Goal: Task Accomplishment & Management: Manage account settings

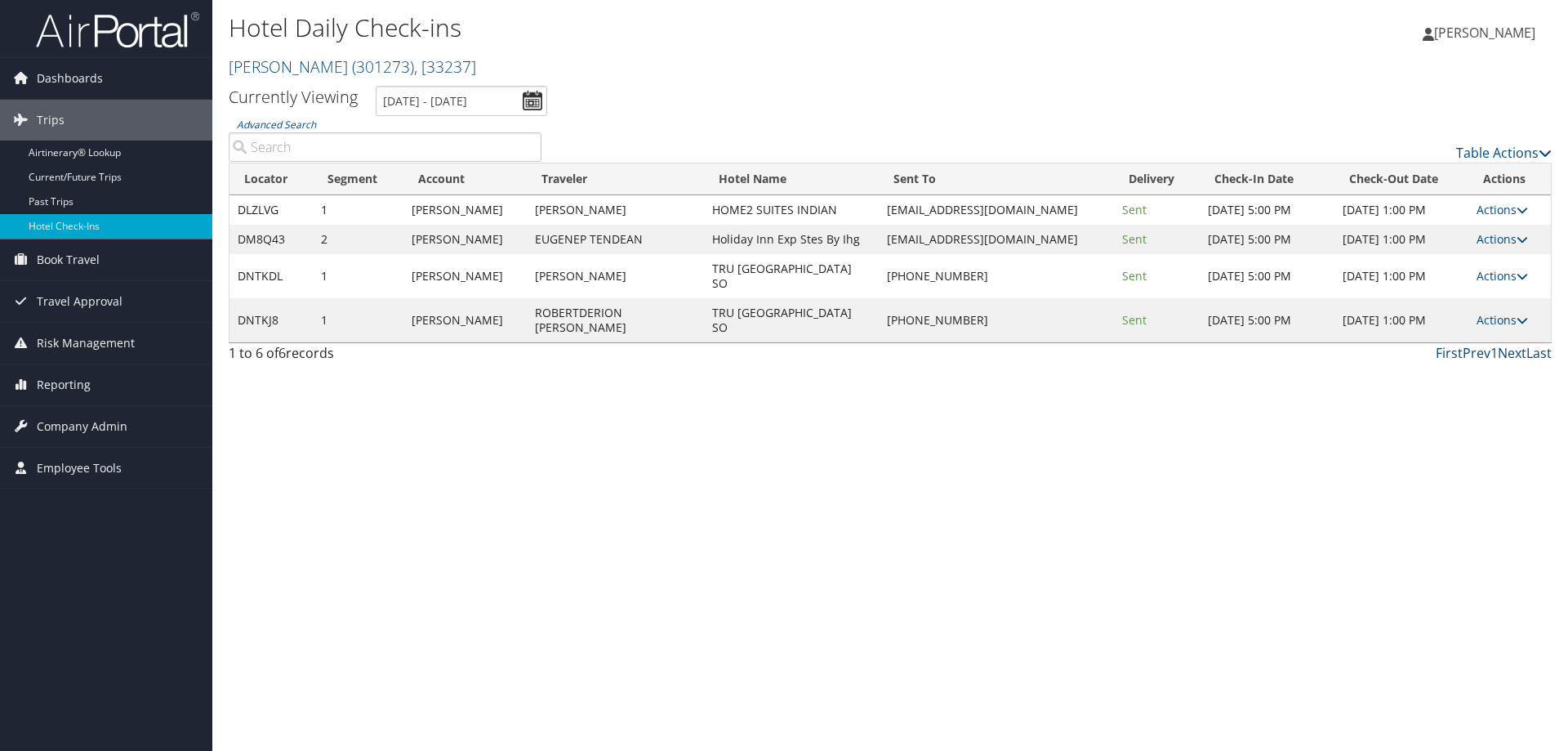
click at [494, 105] on input "[DATE] - [DATE]" at bounding box center [461, 101] width 171 height 30
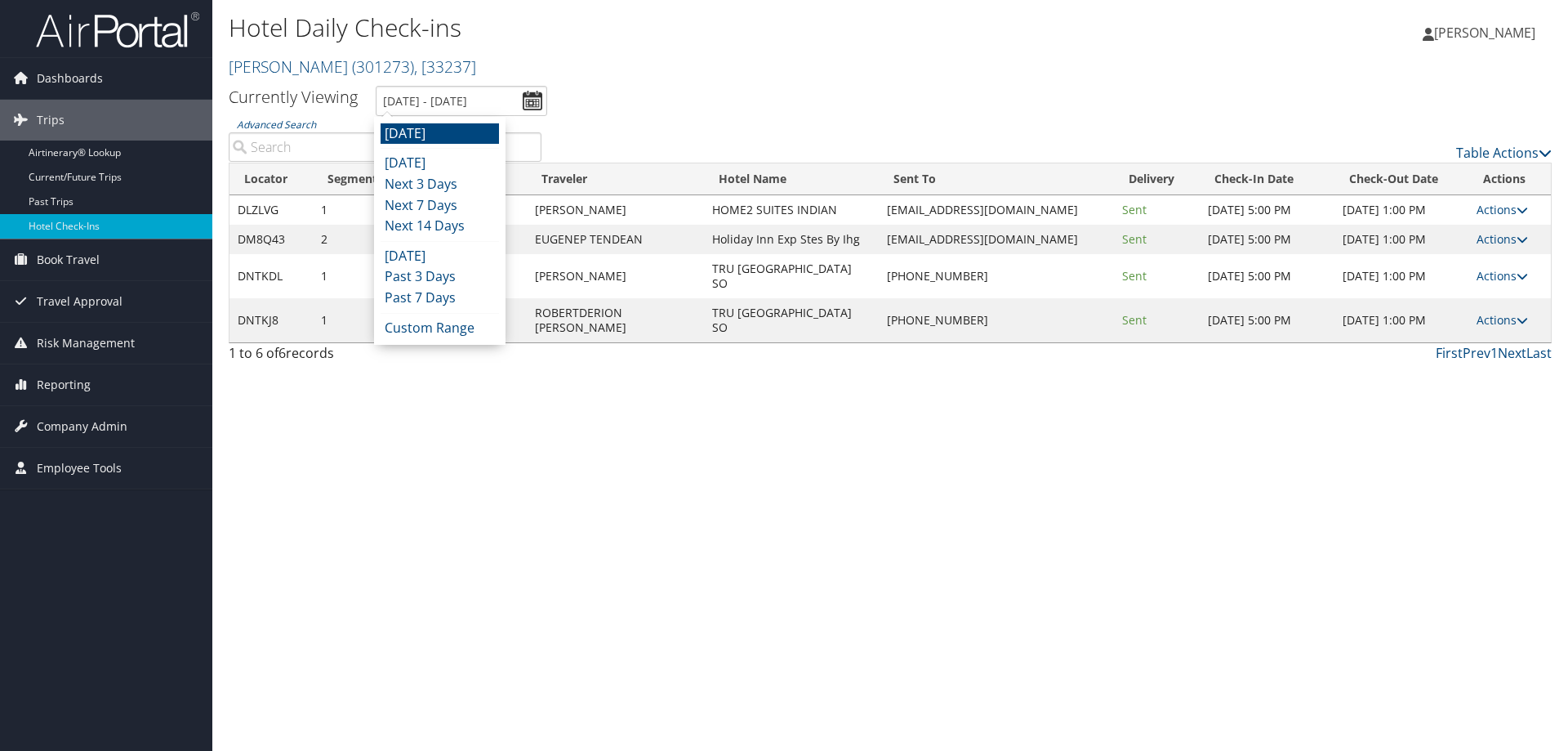
click at [463, 148] on li at bounding box center [439, 148] width 118 height 1
click at [464, 152] on ul "[DATE] [DATE] Next 3 Days Next 7 Days Next 14 Days [DATE] Past 3 Days Past 7 Da…" at bounding box center [439, 230] width 118 height 214
click at [464, 158] on li "[DATE]" at bounding box center [439, 164] width 118 height 22
type input "[DATE] - [DATE]"
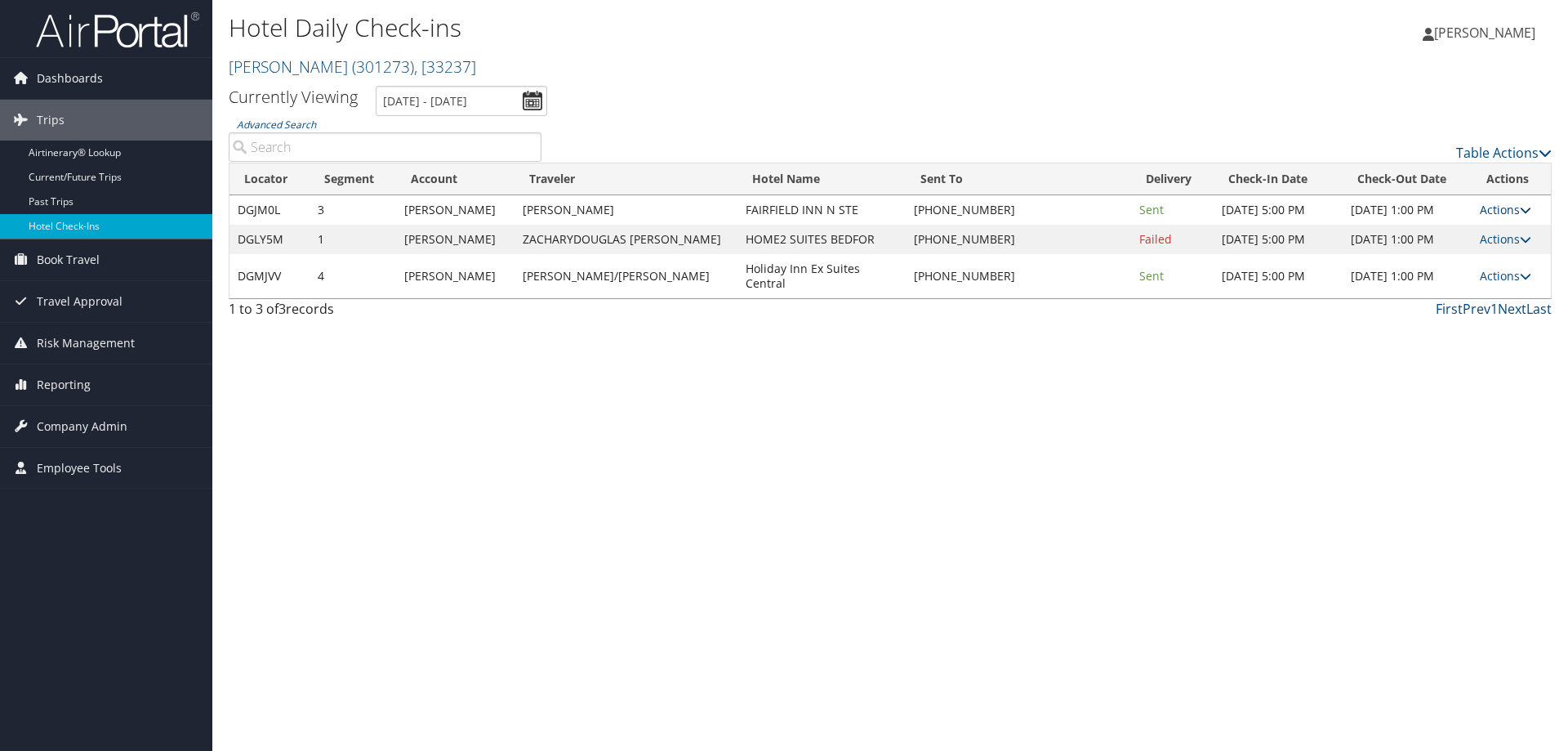
click at [1498, 205] on link "Actions" at bounding box center [1505, 210] width 52 height 16
click at [1453, 314] on link "View Itinerary" at bounding box center [1453, 316] width 140 height 27
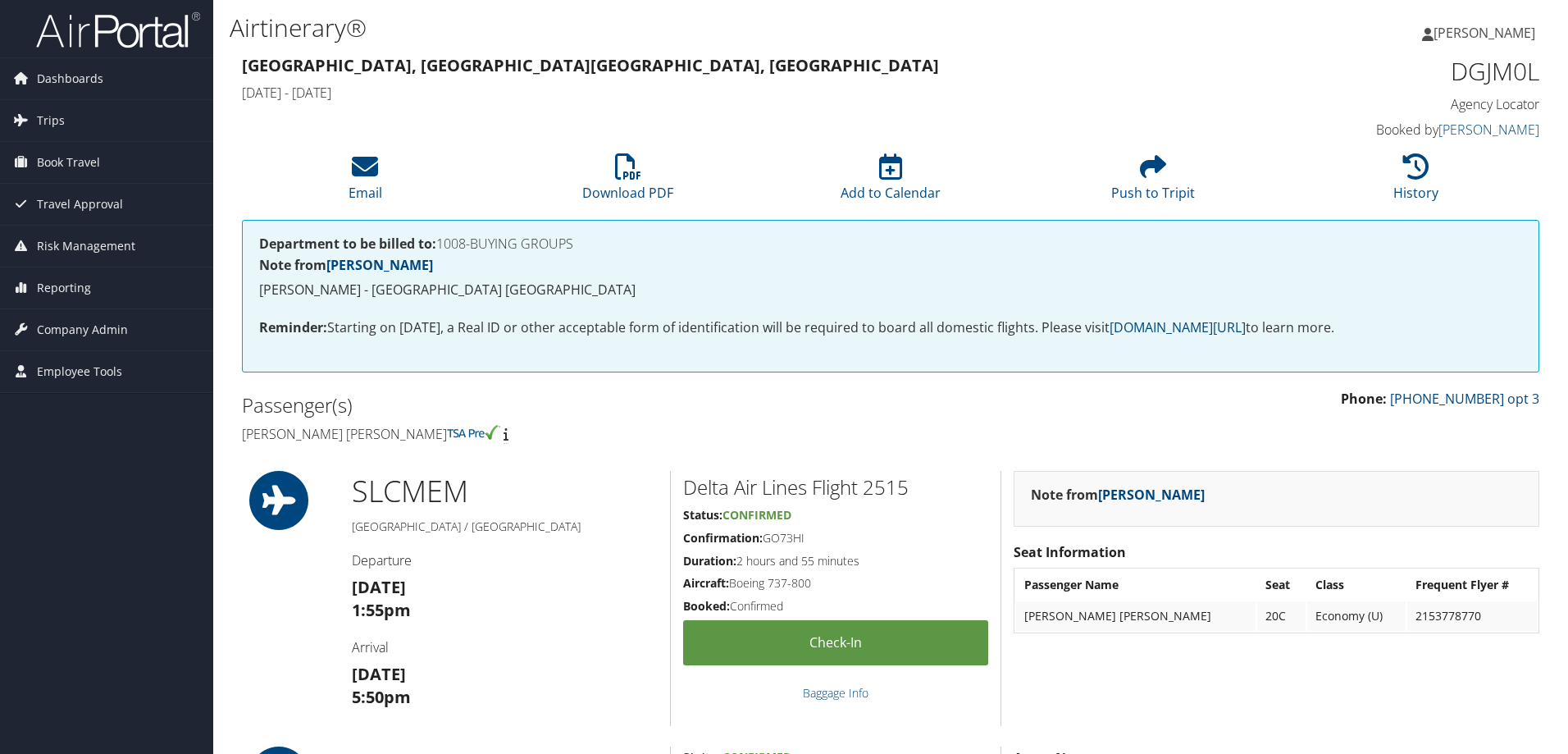
scroll to position [574, 0]
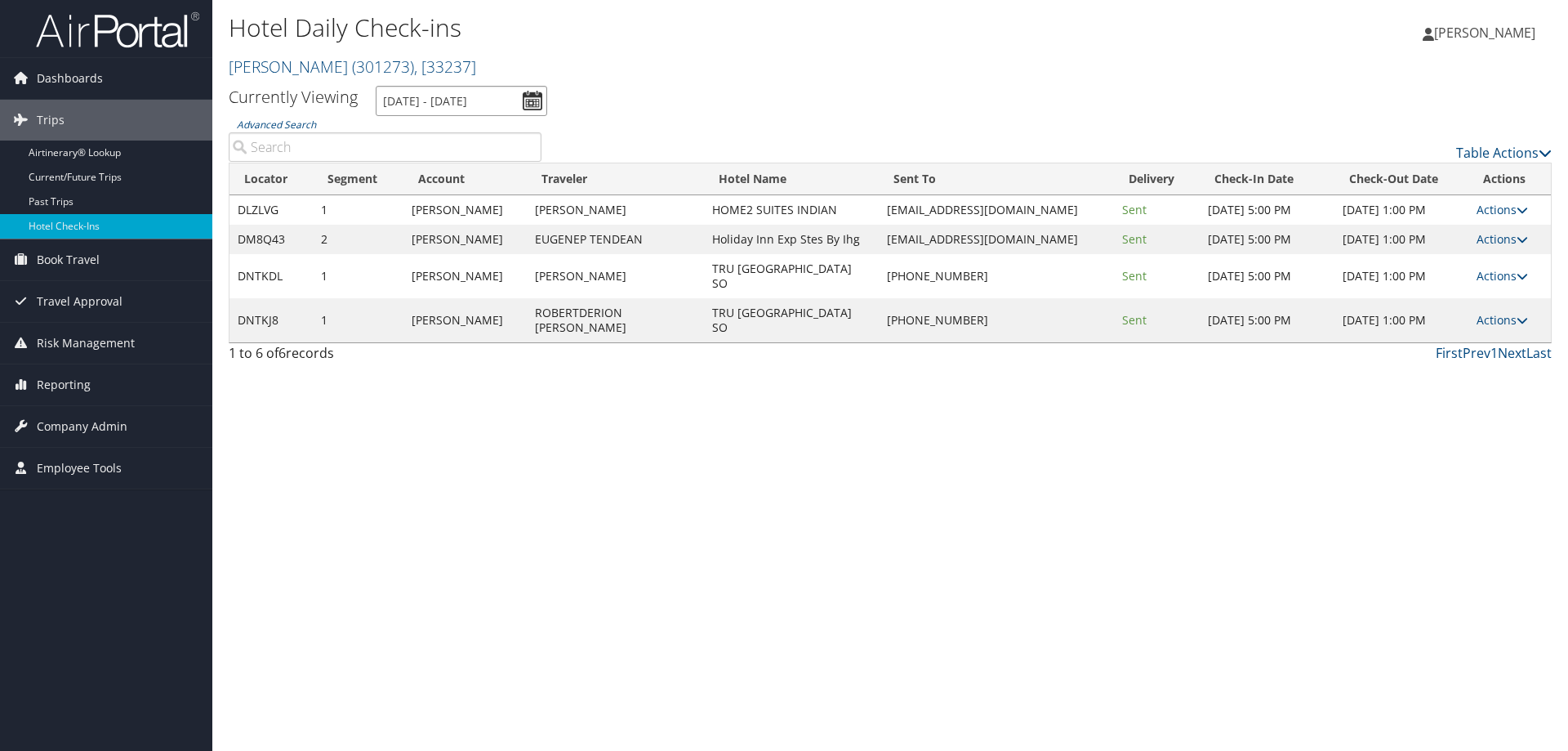
click at [436, 104] on input "[DATE] - [DATE]" at bounding box center [461, 101] width 171 height 30
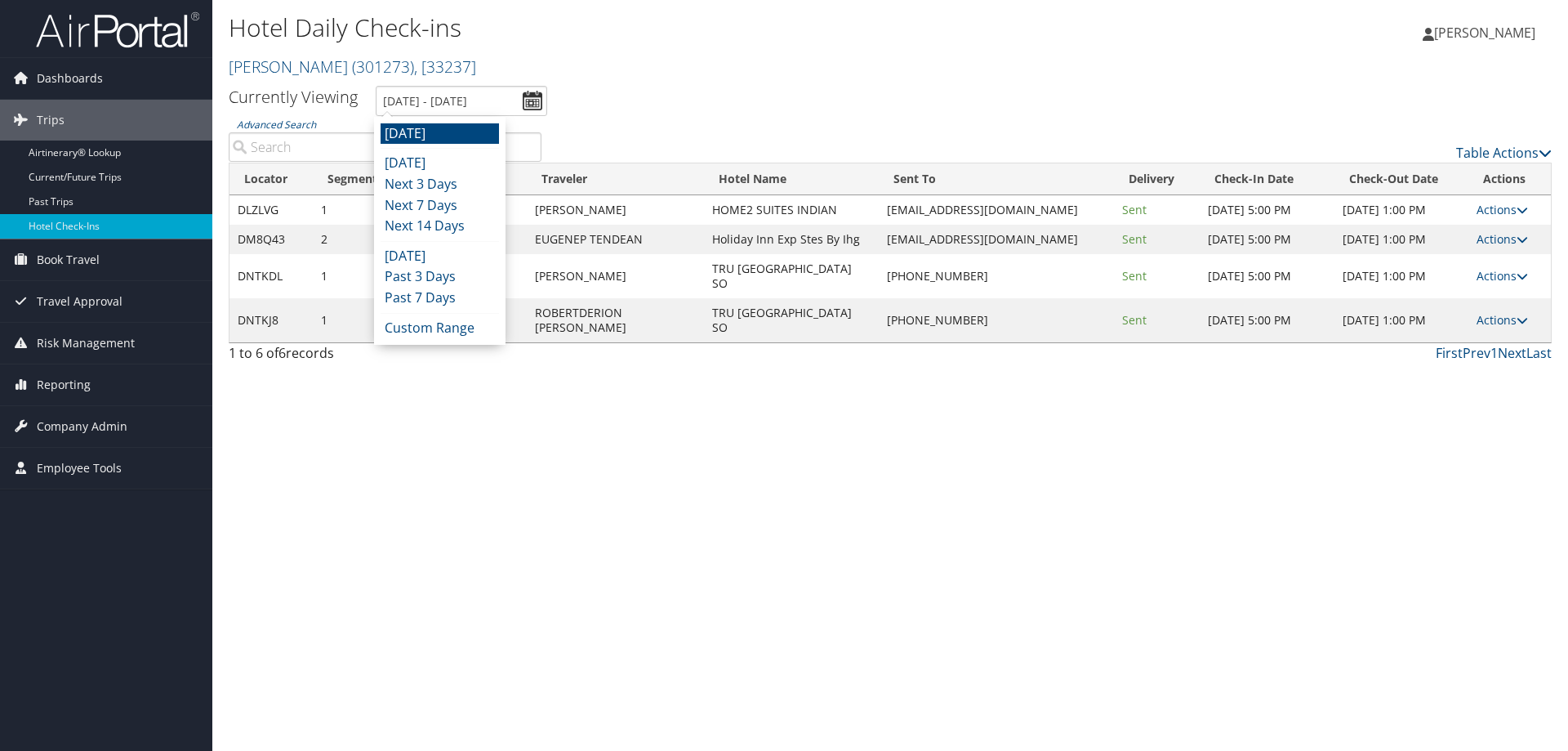
click at [421, 162] on li "Today" at bounding box center [439, 164] width 118 height 22
type input "10/13/2025 - 10/13/2025"
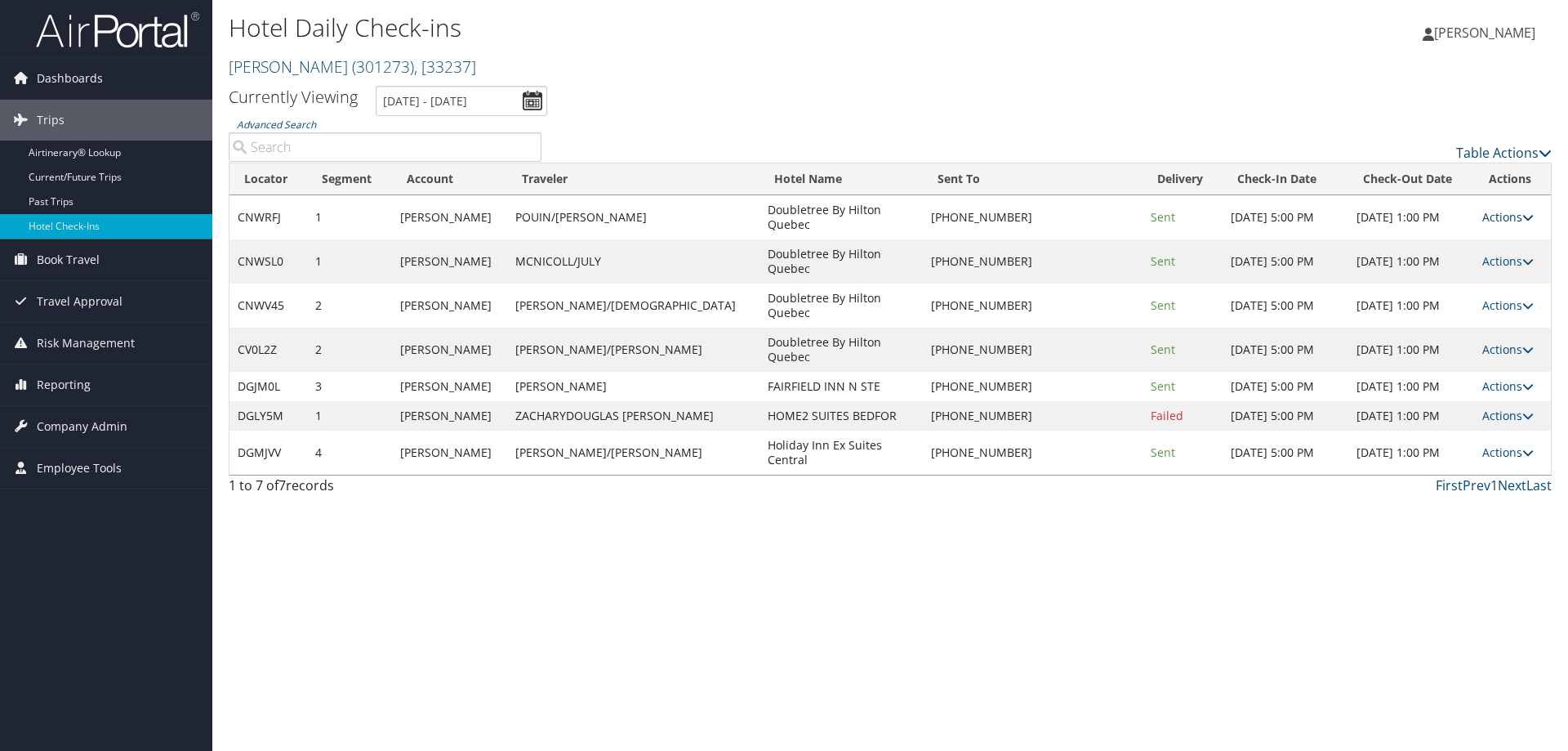
click at [1523, 211] on icon at bounding box center [1528, 217] width 12 height 12
click at [1444, 228] on link "Resend" at bounding box center [1453, 233] width 140 height 27
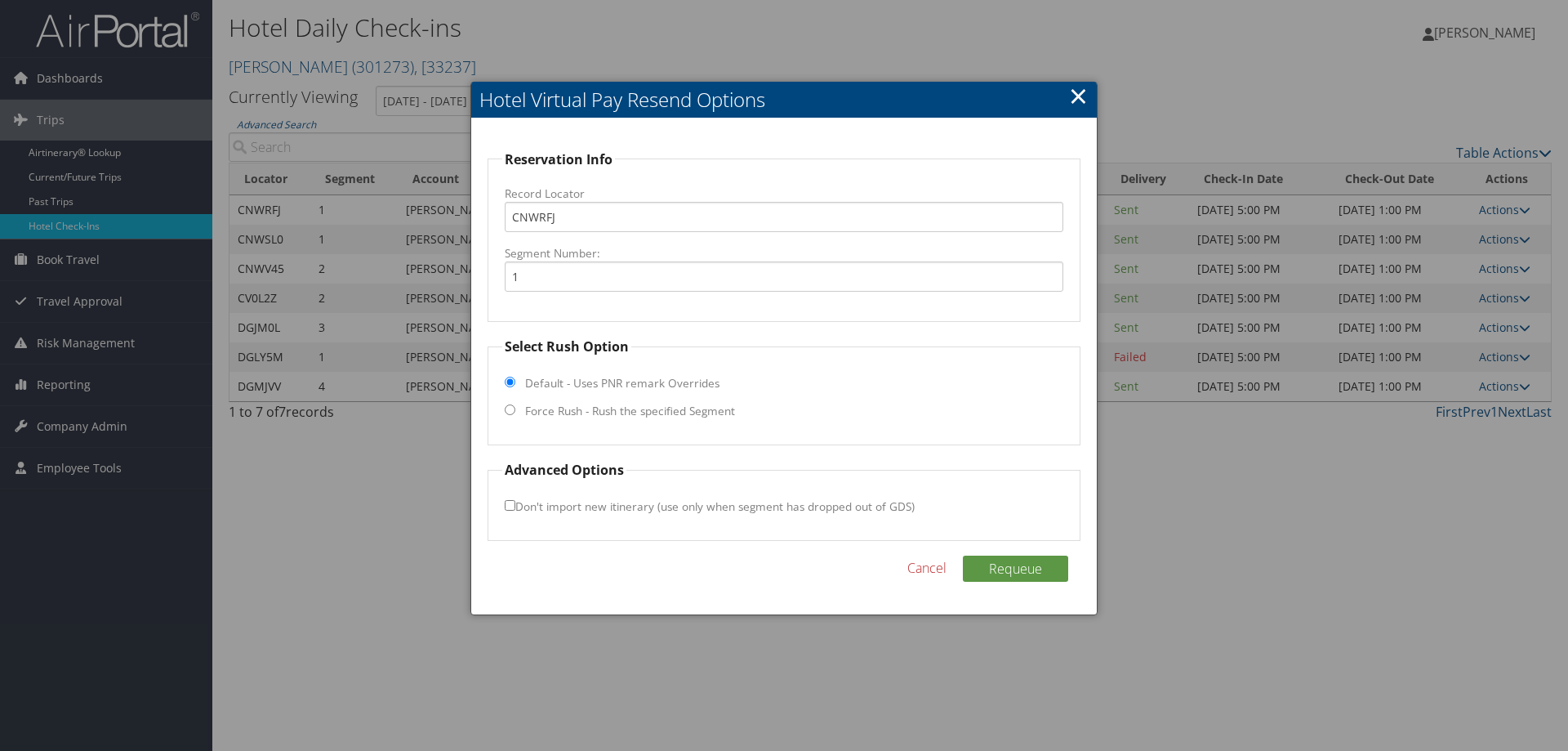
click at [571, 417] on label "Force Rush - Rush the specified Segment" at bounding box center [629, 410] width 209 height 17
click at [515, 415] on input "Force Rush - Rush the specified Segment" at bounding box center [510, 409] width 11 height 11
radio input "true"
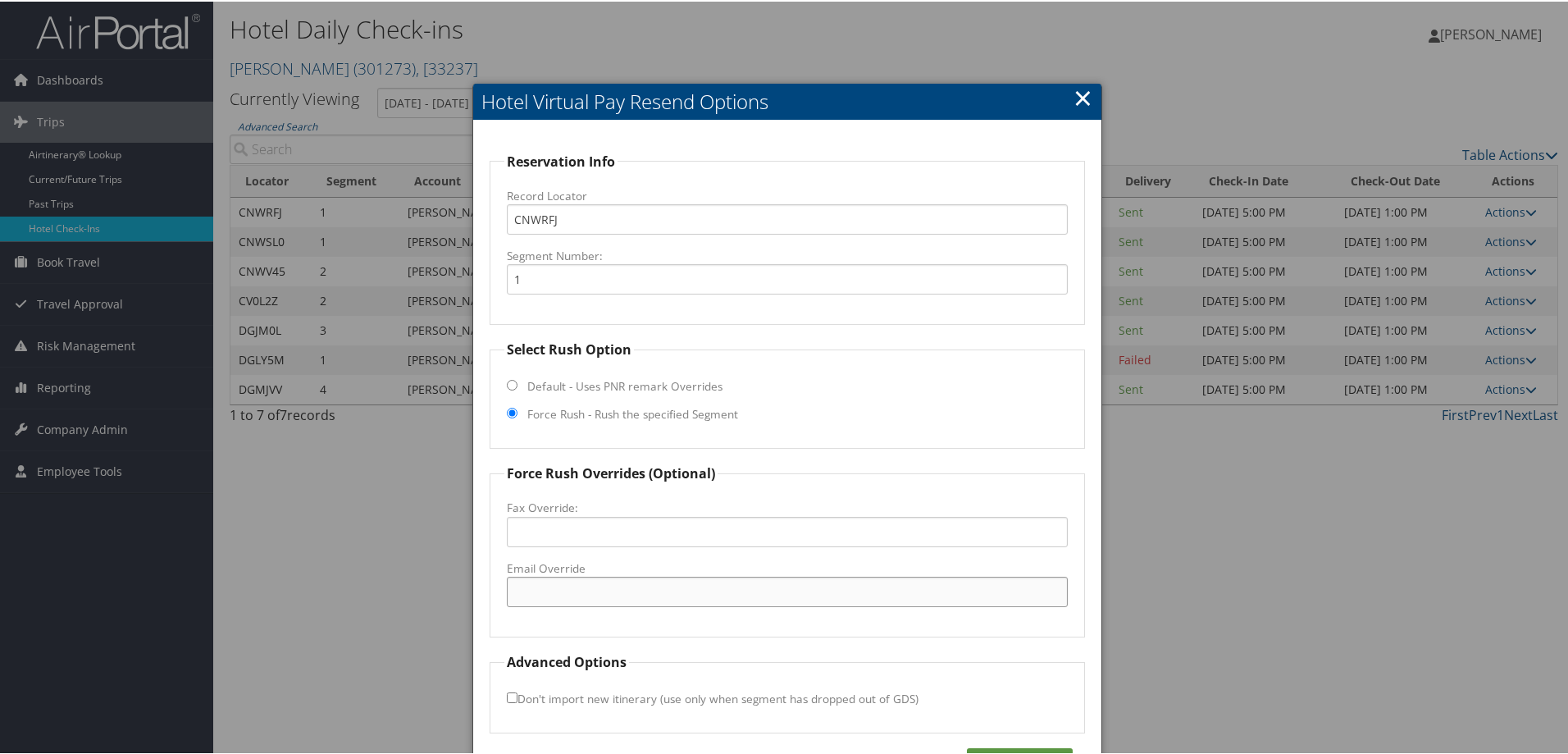
drag, startPoint x: 581, startPoint y: 583, endPoint x: 594, endPoint y: 596, distance: 18.4
click at [581, 582] on input "Email Override" at bounding box center [787, 590] width 561 height 30
paste input "YQBQC_DT_Hotel@hilton.com"
type input "YQBQC_DT_Hotel@hilton.com"
click at [1015, 744] on div "Reservation Info Record Locator CNWRFJ Segment Number: 1 Select Rush Option Def…" at bounding box center [786, 462] width 628 height 687
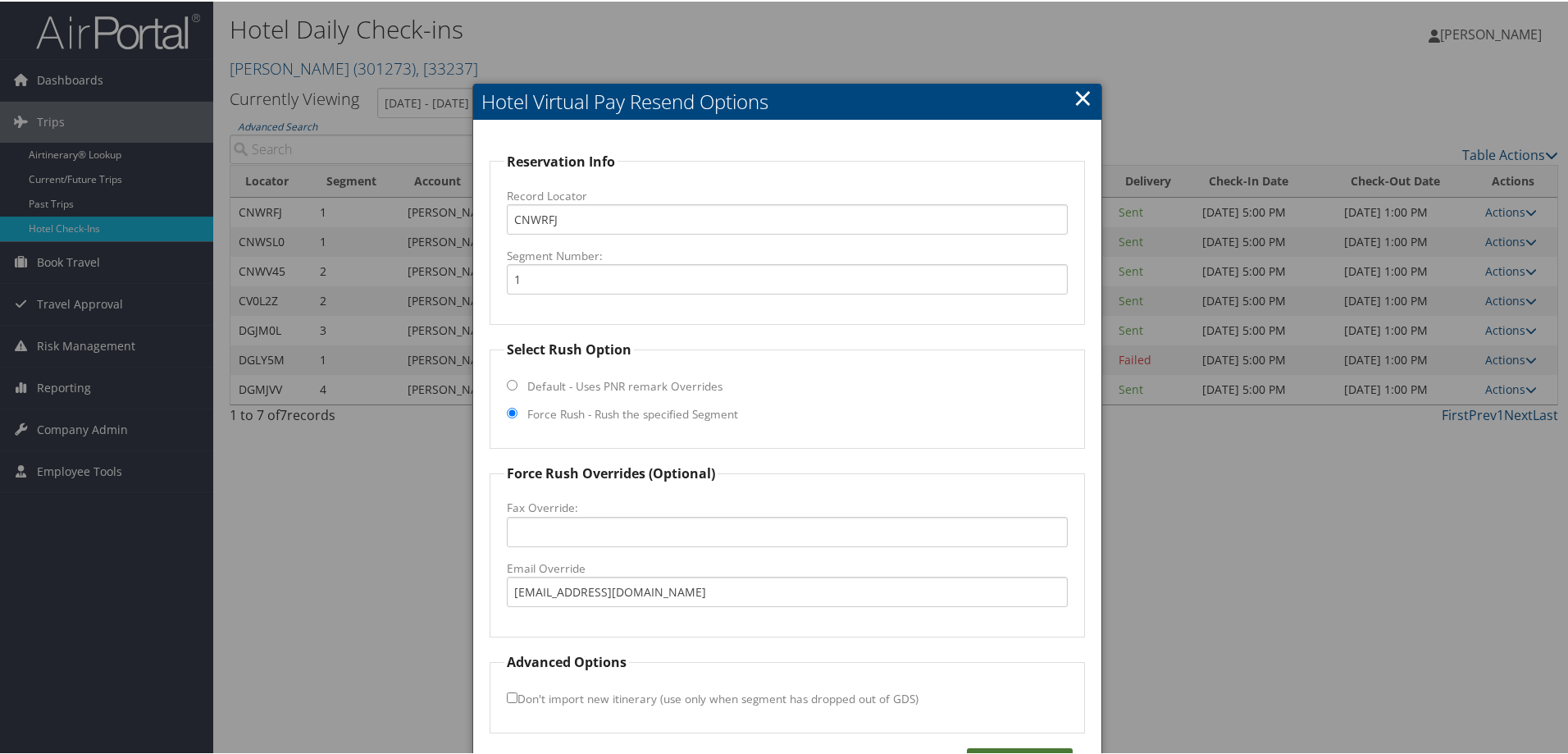
drag, startPoint x: 1015, startPoint y: 747, endPoint x: 1057, endPoint y: 748, distance: 42.0
click at [1016, 748] on button "Requeue" at bounding box center [1020, 759] width 106 height 27
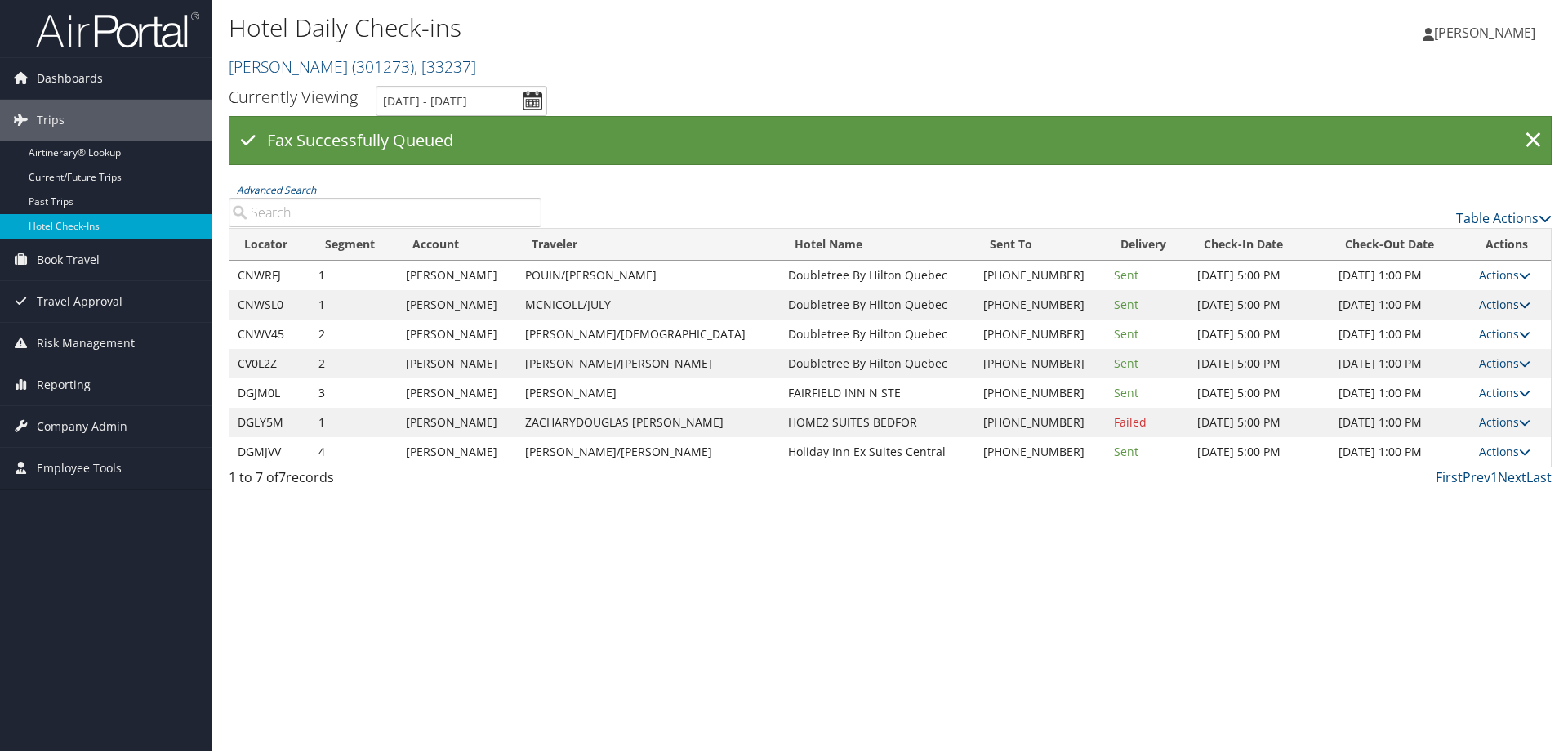
click at [1511, 303] on link "Actions" at bounding box center [1504, 305] width 52 height 16
click at [1504, 323] on link "Resend" at bounding box center [1451, 328] width 140 height 27
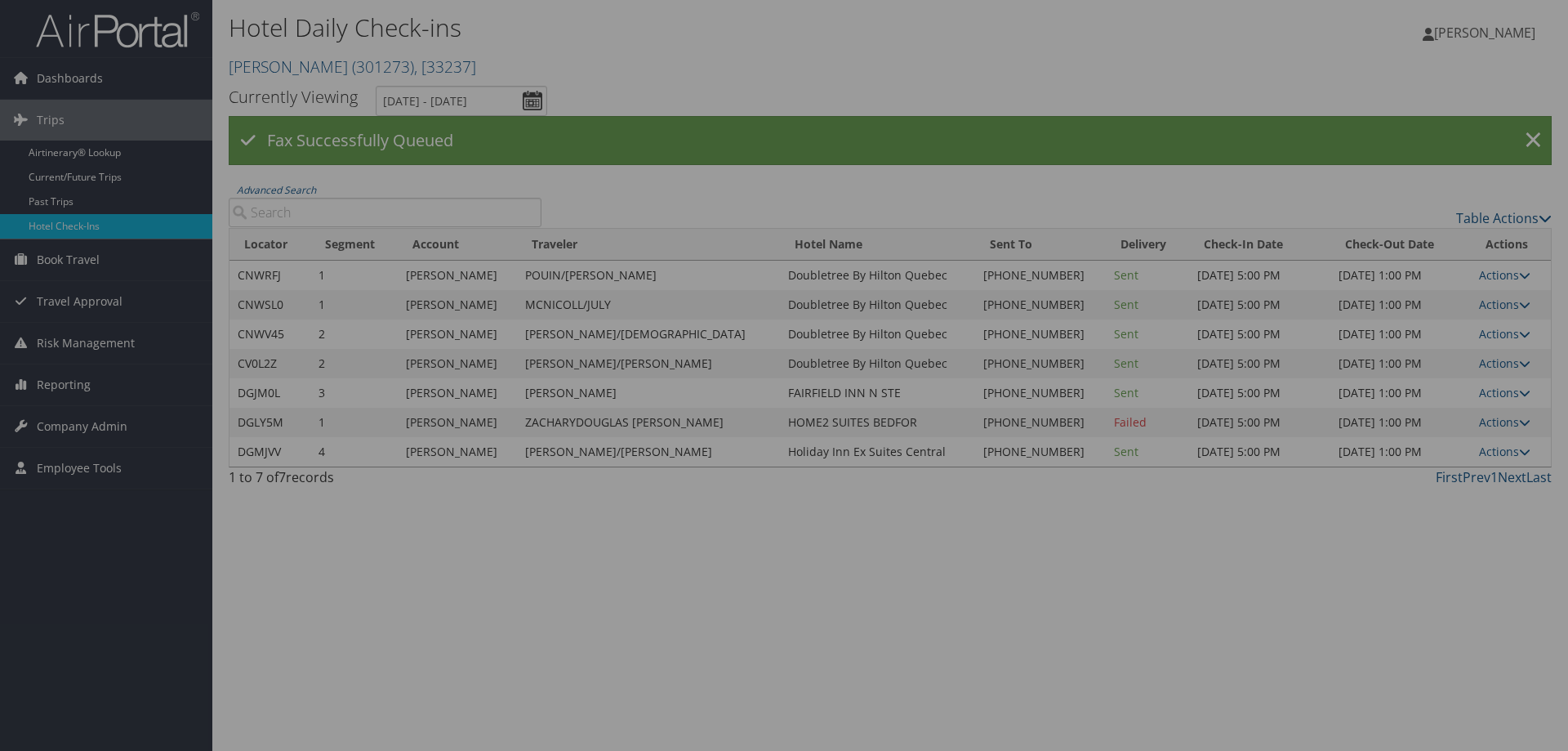
click at [1520, 308] on div at bounding box center [784, 375] width 1568 height 751
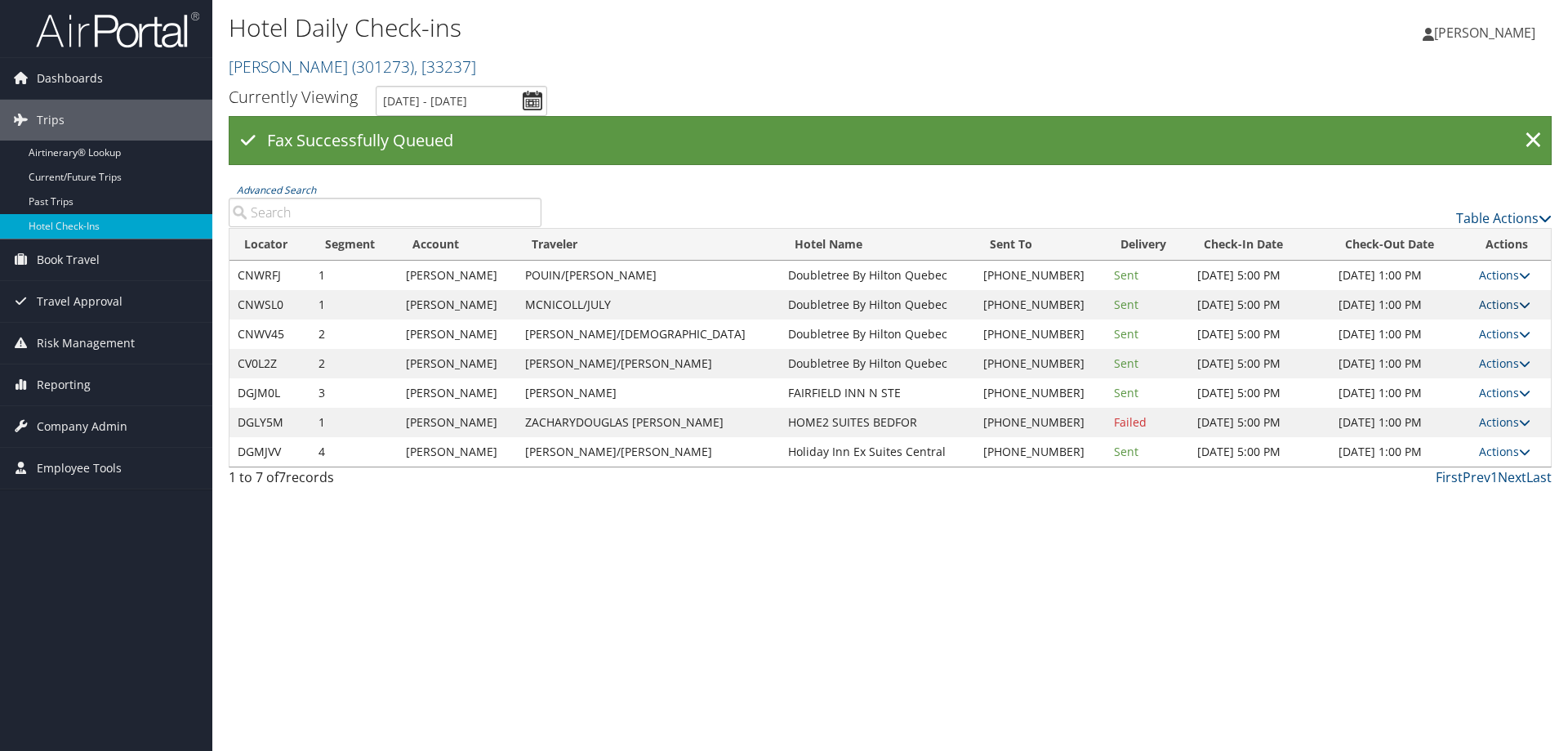
click at [1519, 304] on icon at bounding box center [1525, 305] width 12 height 12
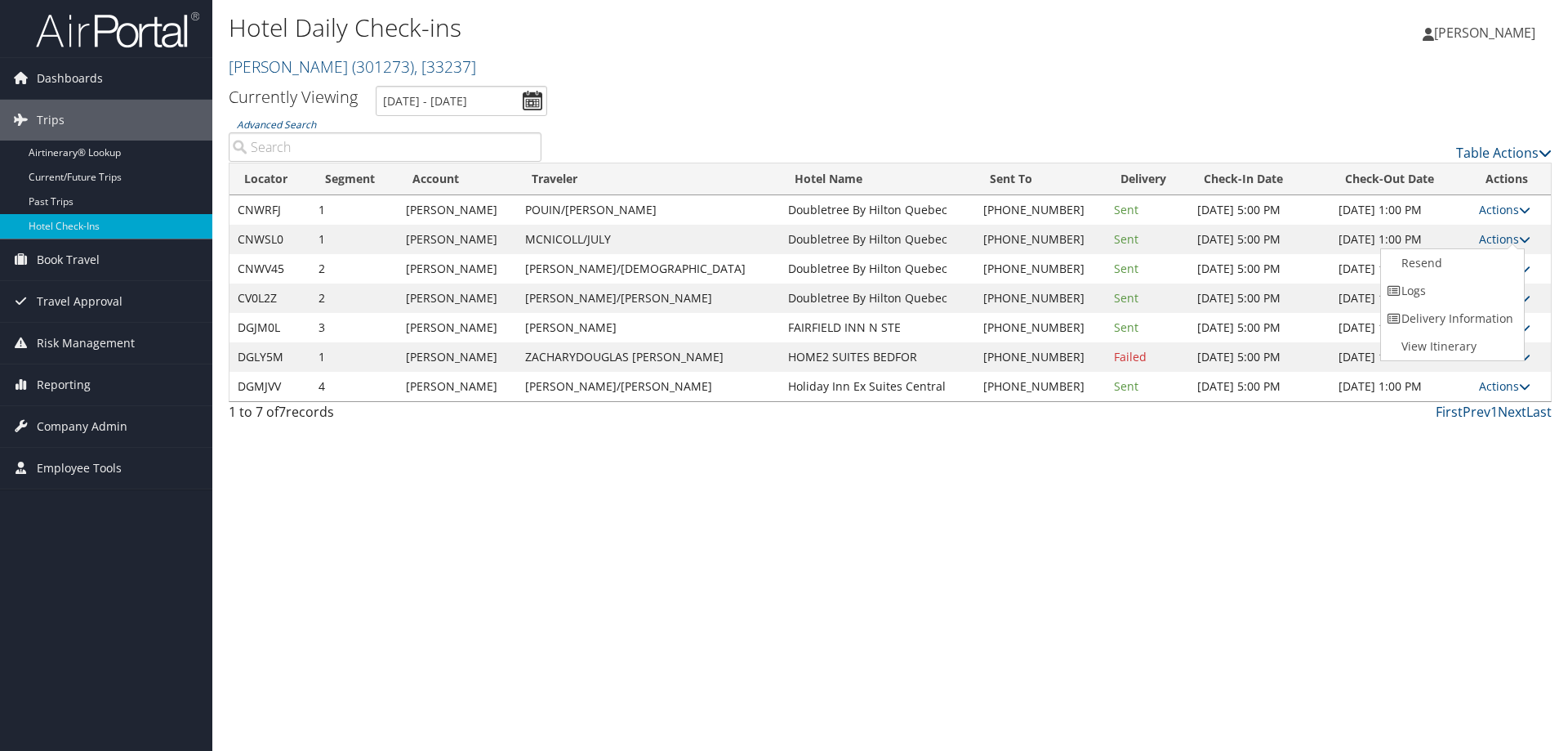
click at [1509, 249] on ul "Resend Logs Delivery Information View Itinerary" at bounding box center [1453, 305] width 145 height 113
click at [1507, 239] on link "Actions" at bounding box center [1504, 239] width 52 height 16
click at [1499, 266] on link "Resend" at bounding box center [1451, 262] width 140 height 27
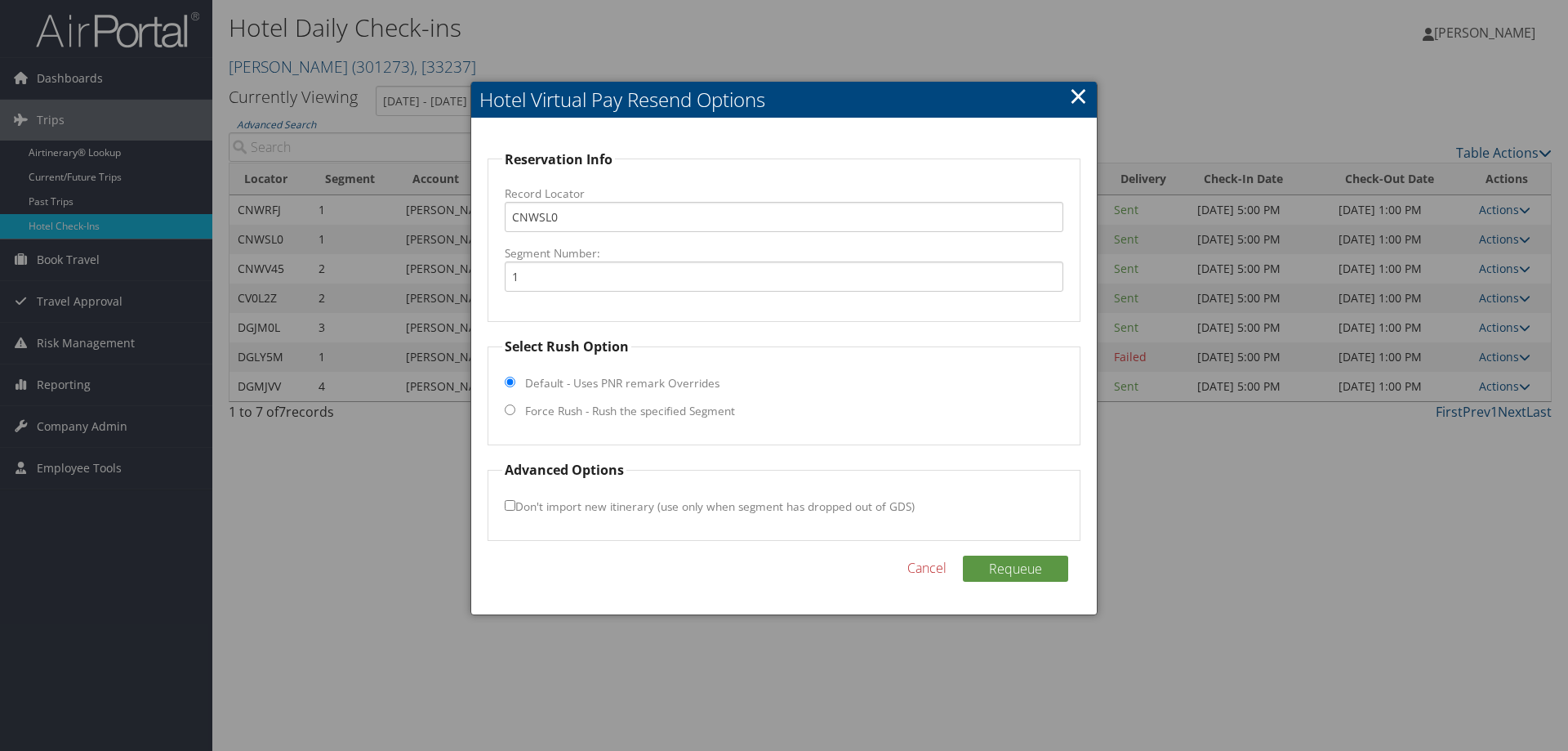
click at [512, 404] on input "Force Rush - Rush the specified Segment" at bounding box center [510, 409] width 11 height 11
radio input "true"
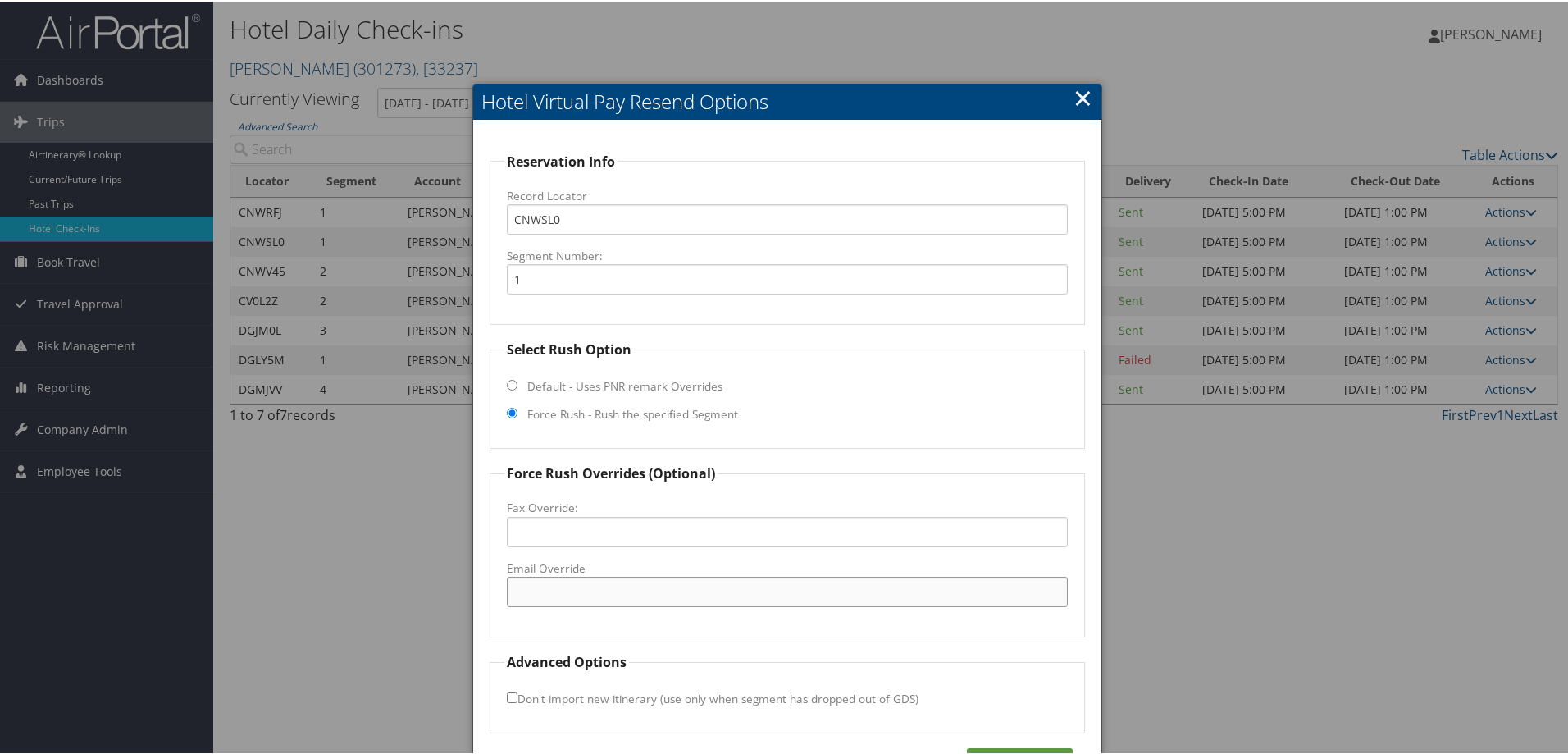
drag, startPoint x: 542, startPoint y: 580, endPoint x: 572, endPoint y: 596, distance: 34.0
click at [542, 582] on input "Email Override" at bounding box center [787, 590] width 561 height 30
paste input "YQBQC_DT_Hotel@hilton.com"
type input "YQBQC_DT_Hotel@hilton.com"
click at [1035, 749] on button "Requeue" at bounding box center [1020, 759] width 106 height 27
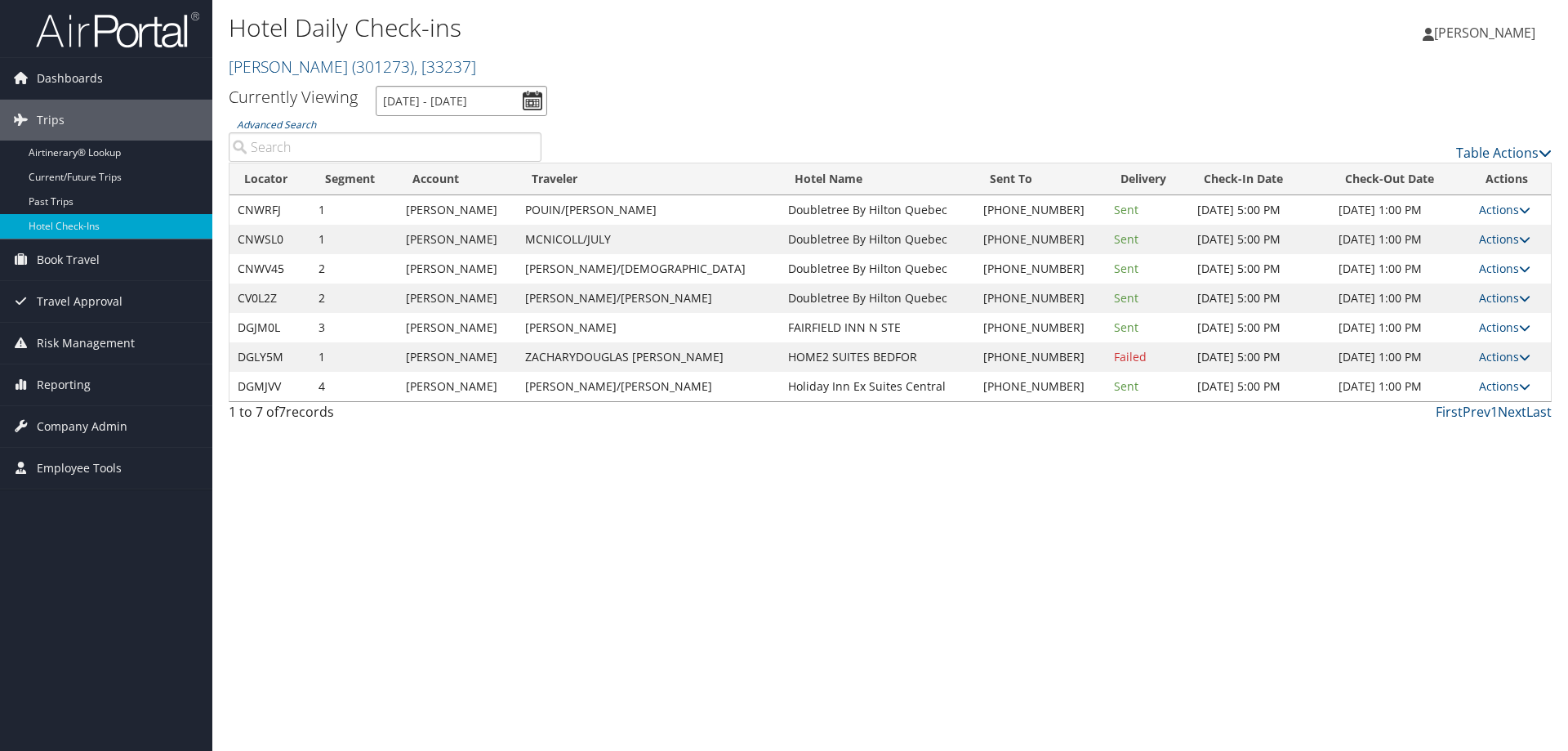
drag, startPoint x: 467, startPoint y: 105, endPoint x: 465, endPoint y: 116, distance: 11.2
click at [467, 105] on input "[DATE] - [DATE]" at bounding box center [461, 101] width 171 height 30
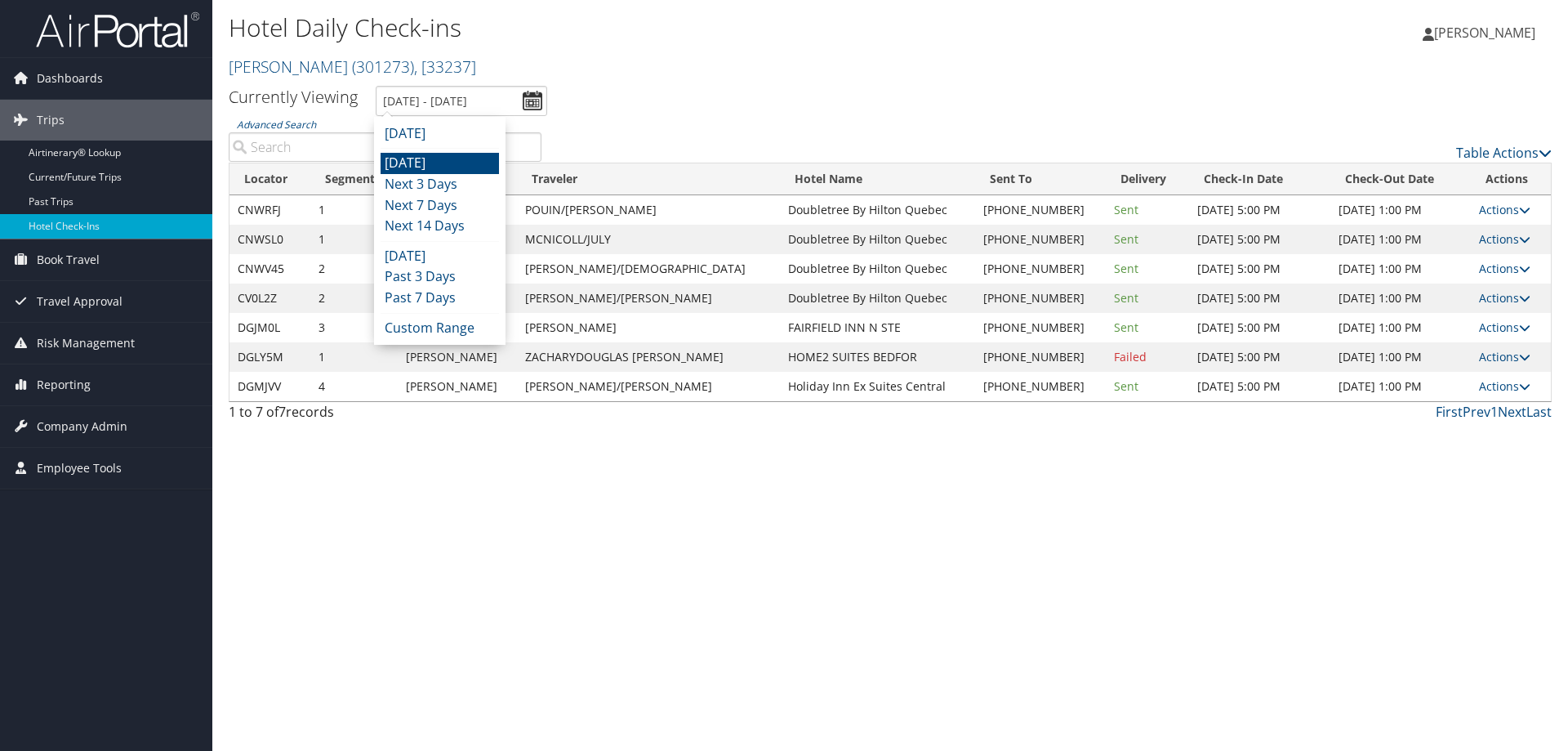
click at [446, 163] on li "[DATE]" at bounding box center [439, 164] width 118 height 22
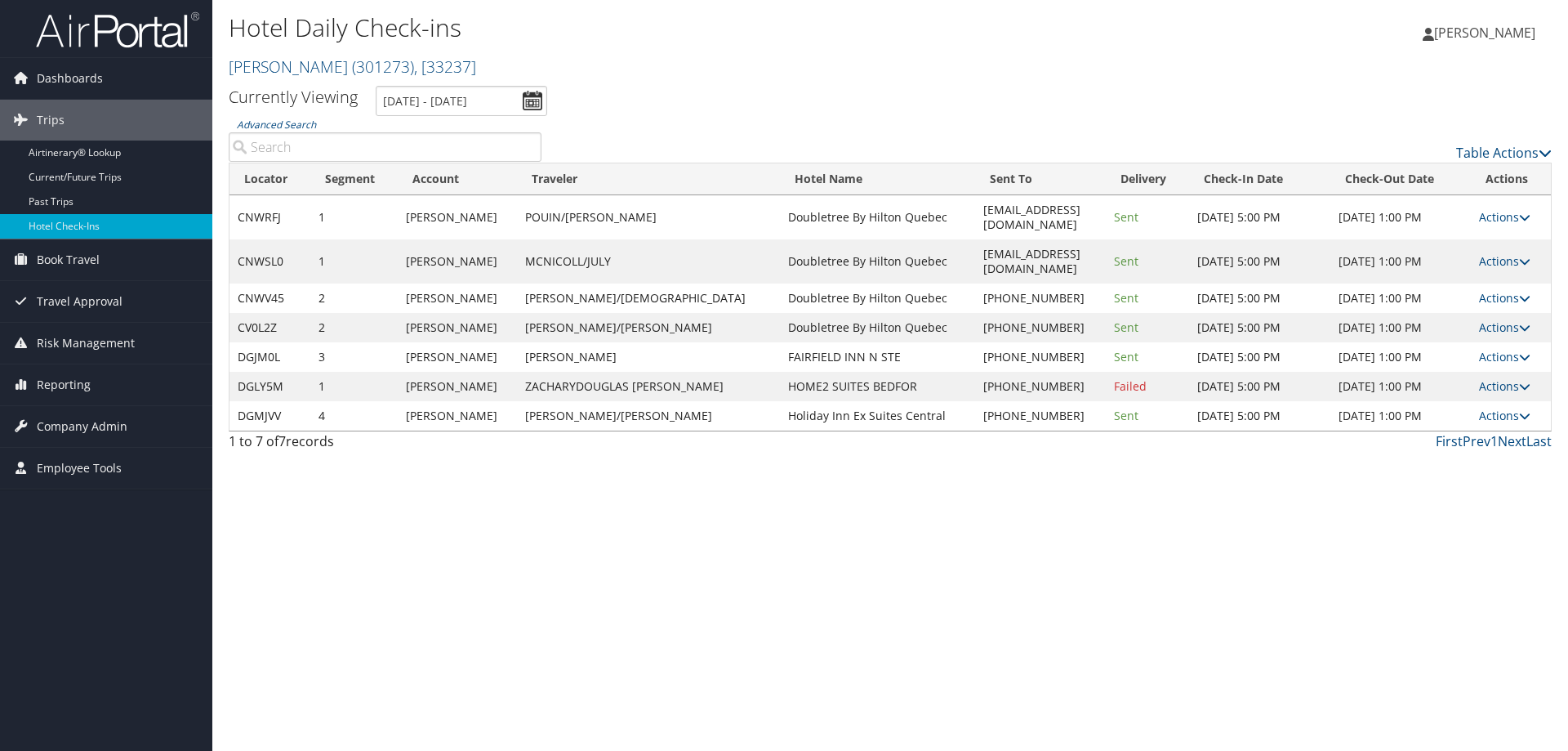
drag, startPoint x: 627, startPoint y: 448, endPoint x: 638, endPoint y: 445, distance: 11.4
click at [628, 448] on div "Hotel Daily Check-ins Traeger ( 301273 ) , [ 33237 ] Traeger Traeger , [33237] …" at bounding box center [890, 375] width 1356 height 751
click at [395, 101] on input "[DATE] - [DATE]" at bounding box center [461, 101] width 171 height 30
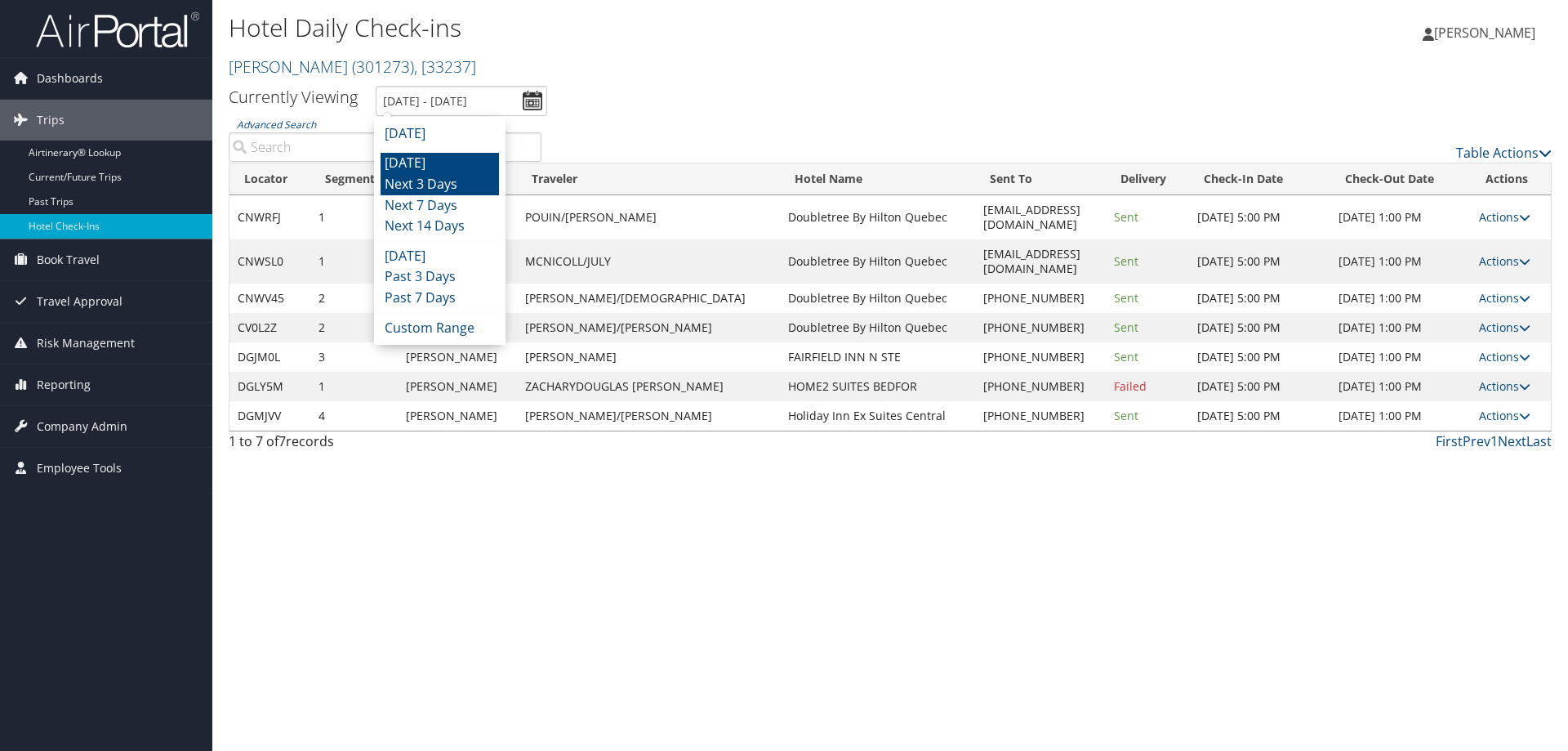
click at [409, 175] on li "Next 3 Days" at bounding box center [439, 185] width 118 height 22
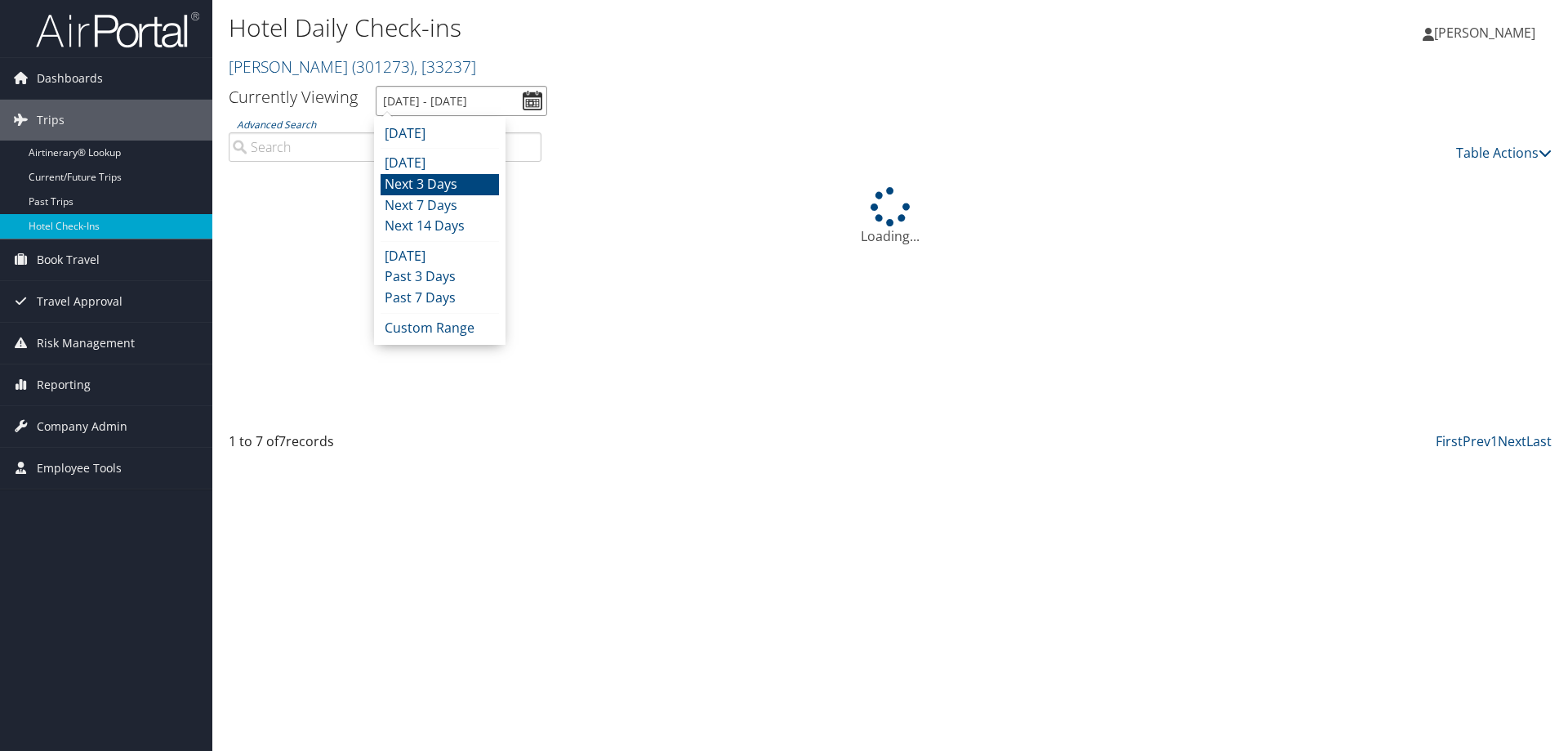
click at [425, 102] on input "10/13/2025 - 10/16/2025" at bounding box center [461, 101] width 171 height 30
click at [424, 157] on li "[DATE]" at bounding box center [439, 164] width 118 height 22
type input "[DATE] - [DATE]"
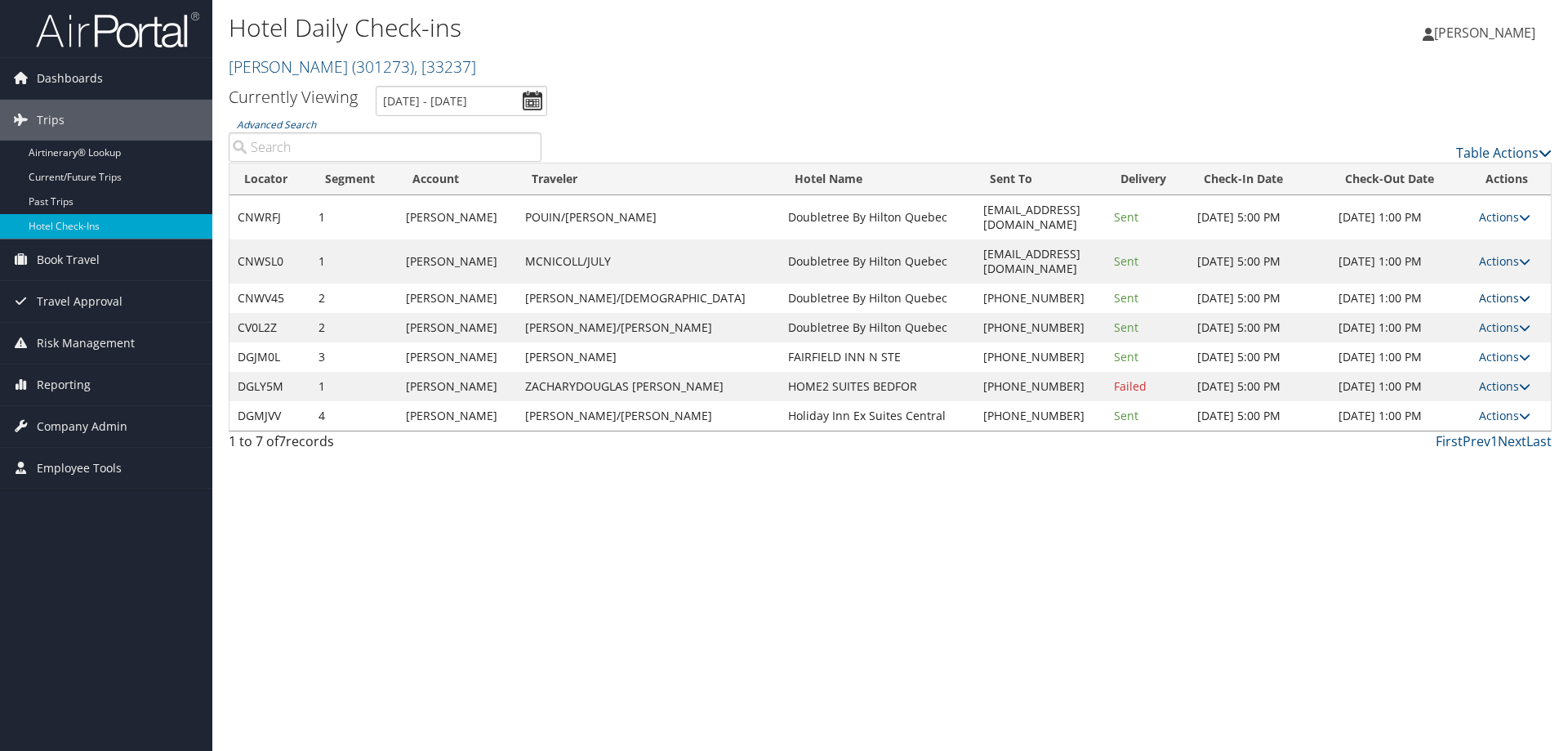
click at [1498, 290] on link "Actions" at bounding box center [1504, 298] width 52 height 16
click at [1491, 283] on link "Resend" at bounding box center [1455, 292] width 140 height 27
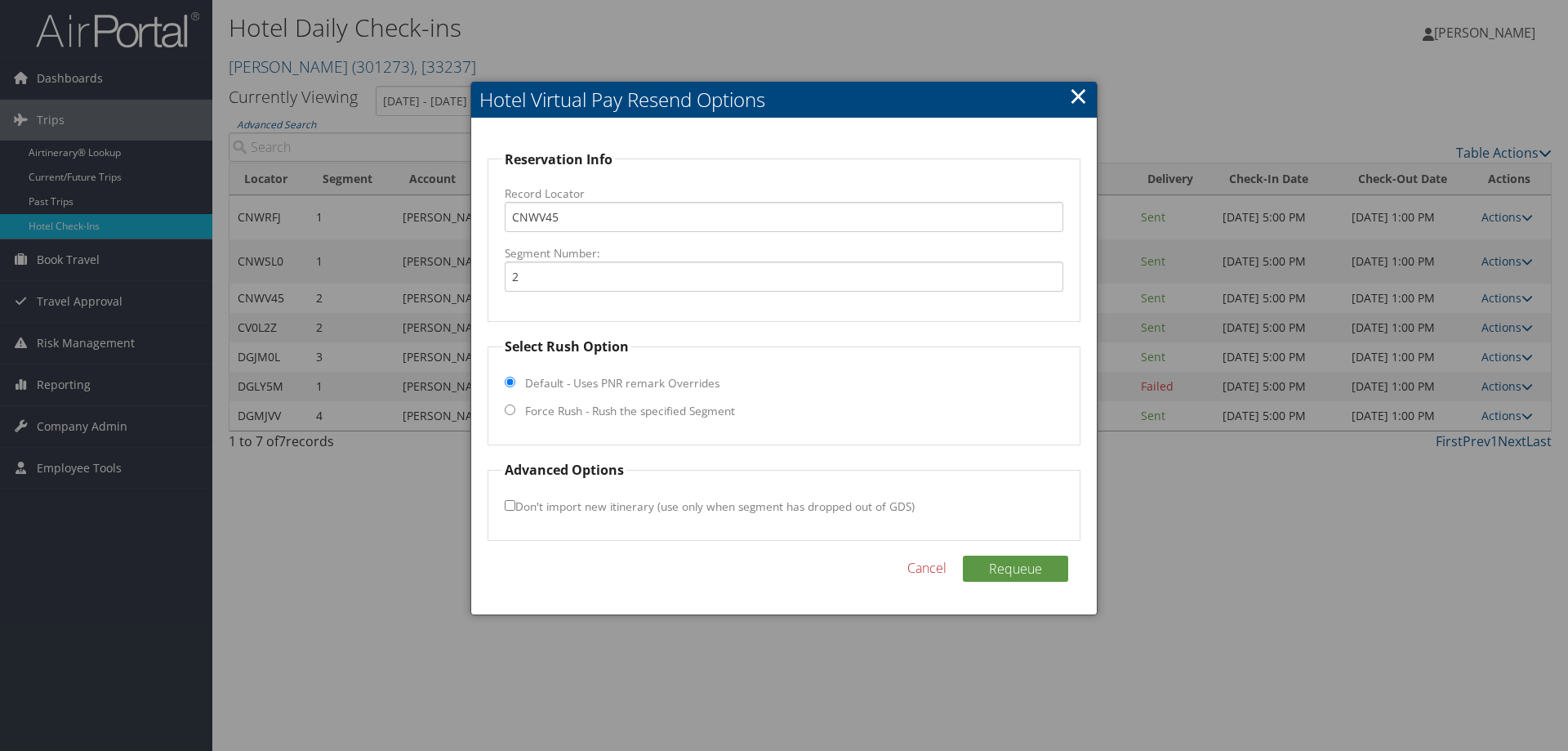
click at [560, 414] on label "Force Rush - Rush the specified Segment" at bounding box center [629, 410] width 209 height 17
click at [515, 414] on input "Force Rush - Rush the specified Segment" at bounding box center [510, 409] width 11 height 11
radio input "true"
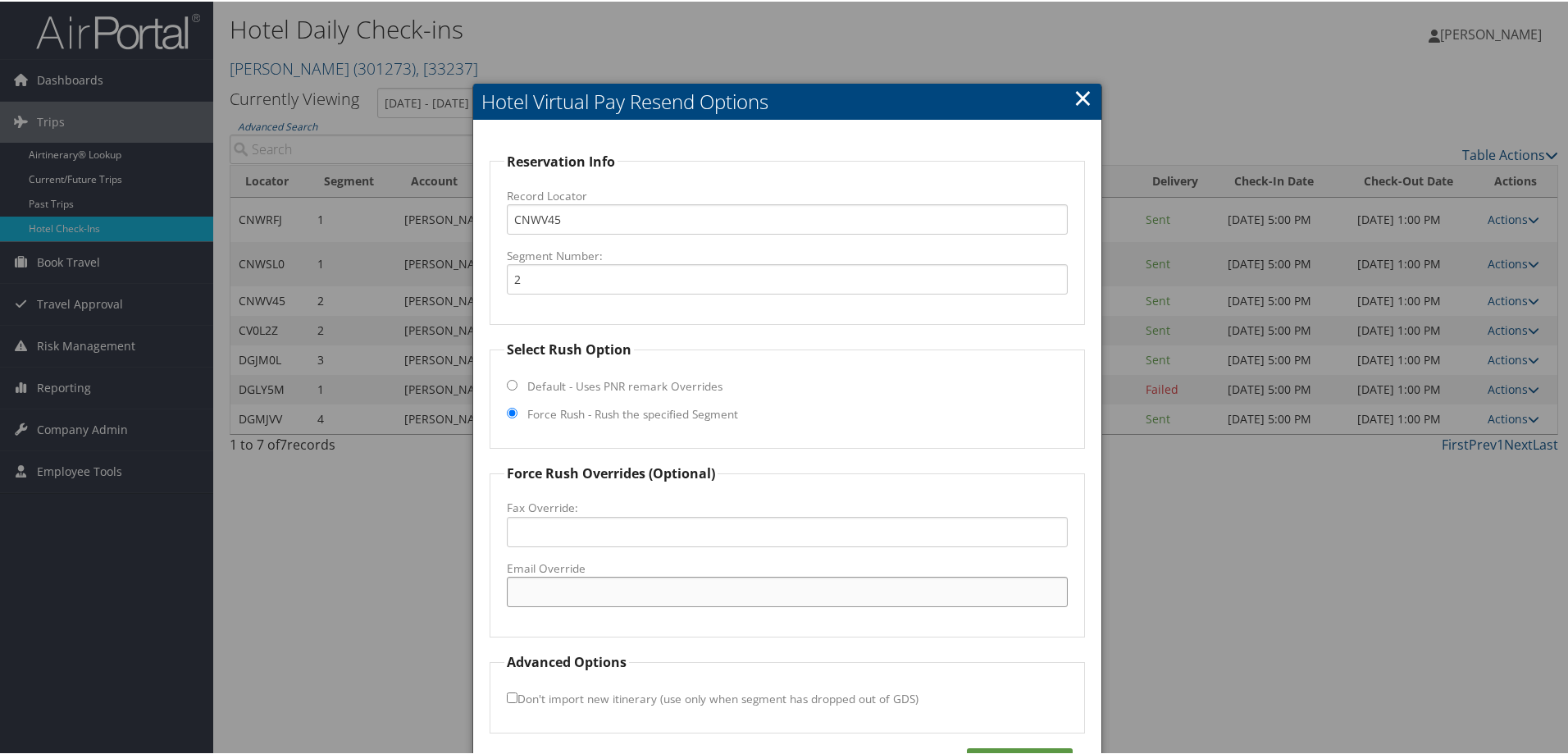
click at [565, 581] on input "Email Override" at bounding box center [787, 590] width 561 height 30
paste input "YQBQC_DT_Hotel@hilton.com"
type input "YQBQC_DT_Hotel@hilton.com"
click at [1029, 748] on button "Requeue" at bounding box center [1020, 759] width 106 height 27
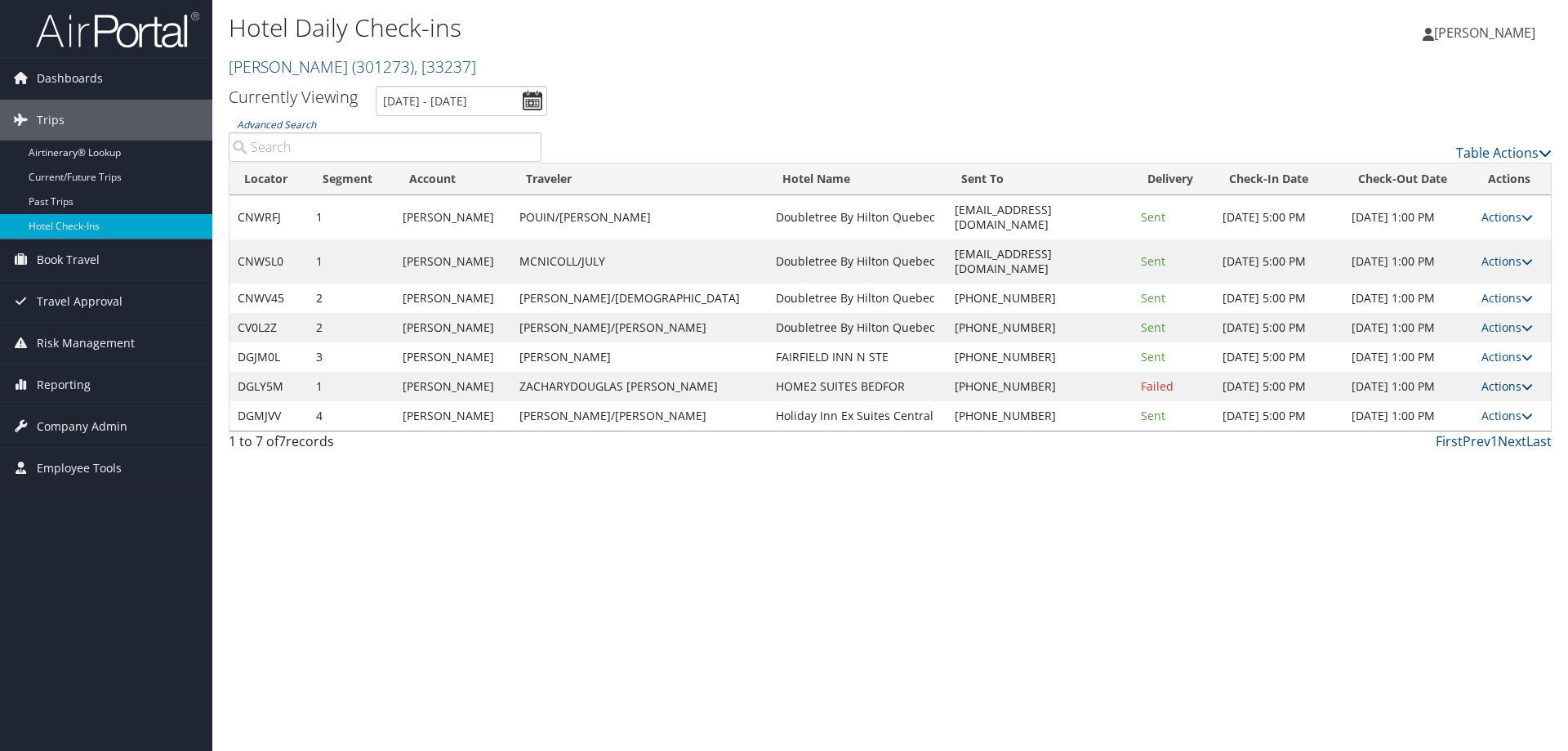
click at [1506, 378] on link "Actions" at bounding box center [1506, 386] width 52 height 16
click at [1507, 378] on link "Actions" at bounding box center [1506, 386] width 52 height 16
click at [1504, 319] on link "Actions" at bounding box center [1506, 327] width 52 height 16
click at [1490, 319] on link "Resend" at bounding box center [1452, 322] width 140 height 27
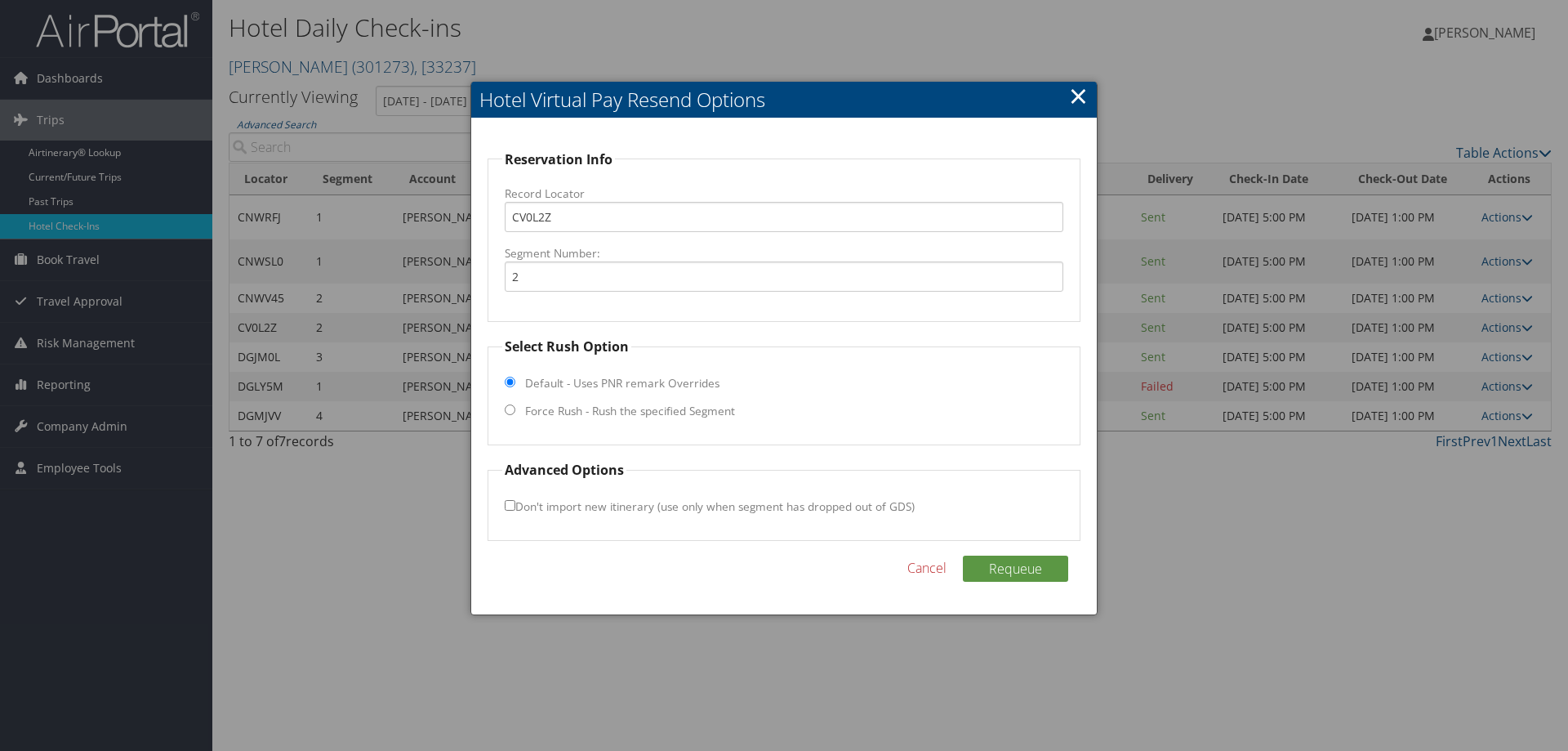
click at [541, 409] on label "Force Rush - Rush the specified Segment" at bounding box center [629, 410] width 209 height 17
click at [515, 409] on input "Force Rush - Rush the specified Segment" at bounding box center [510, 409] width 11 height 11
radio input "true"
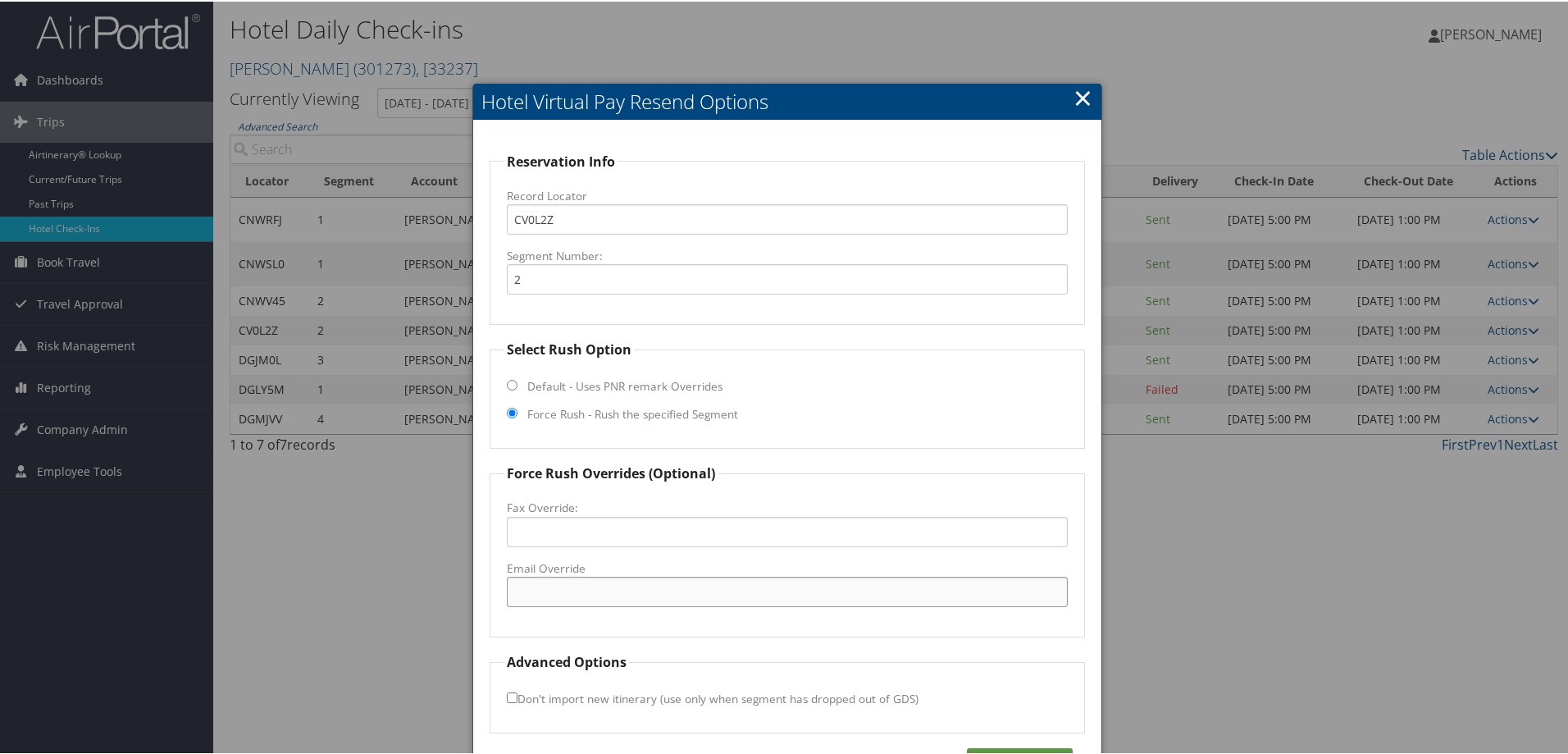
click at [577, 592] on input "Email Override" at bounding box center [787, 590] width 561 height 30
paste input "YQBQC_DT_Hotel@hilton.com"
type input "YQBQC_DT_Hotel@hilton.com"
click at [1016, 751] on button "Requeue" at bounding box center [1020, 759] width 106 height 27
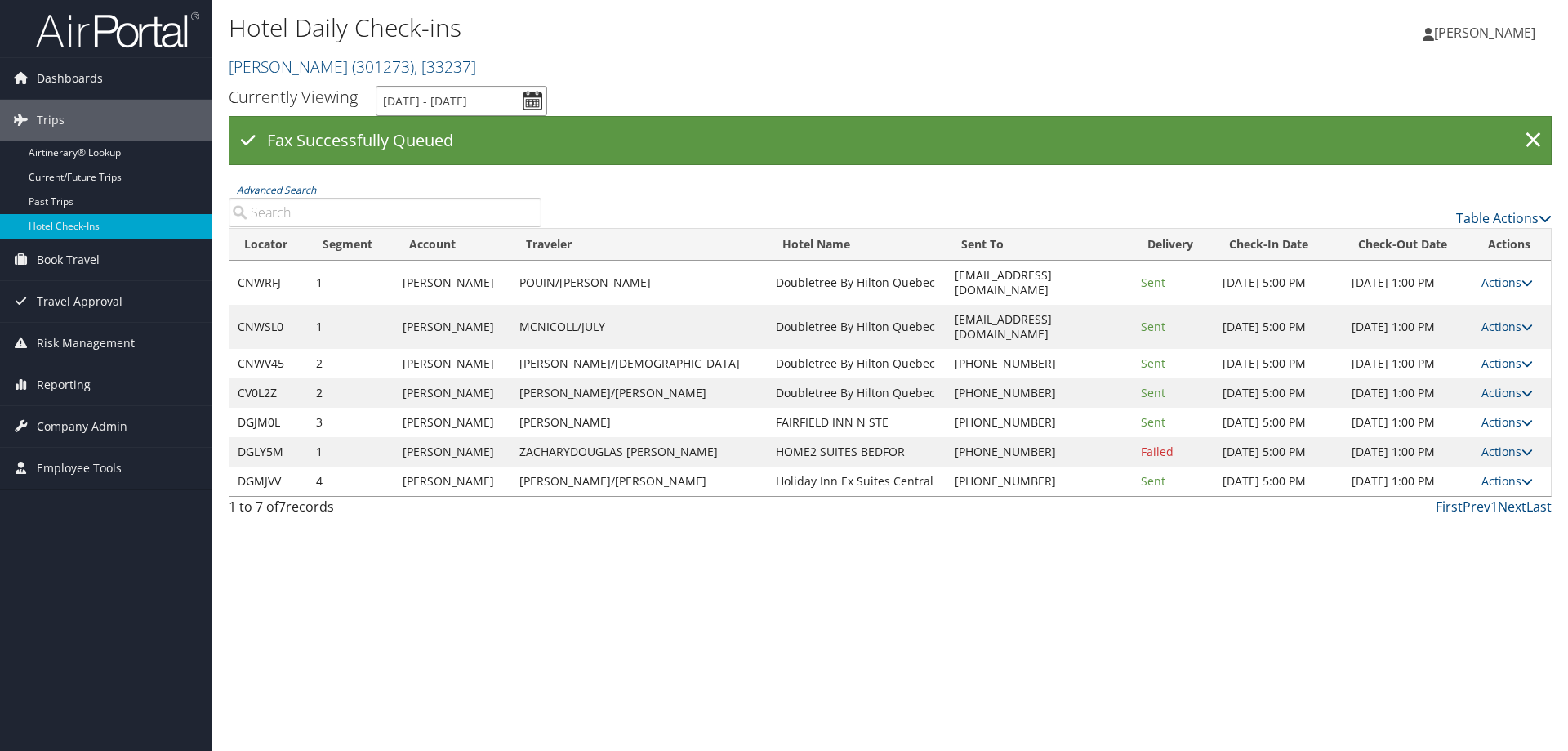
drag, startPoint x: 413, startPoint y: 96, endPoint x: 416, endPoint y: 119, distance: 23.2
click at [413, 96] on input "[DATE] - [DATE]" at bounding box center [461, 101] width 171 height 30
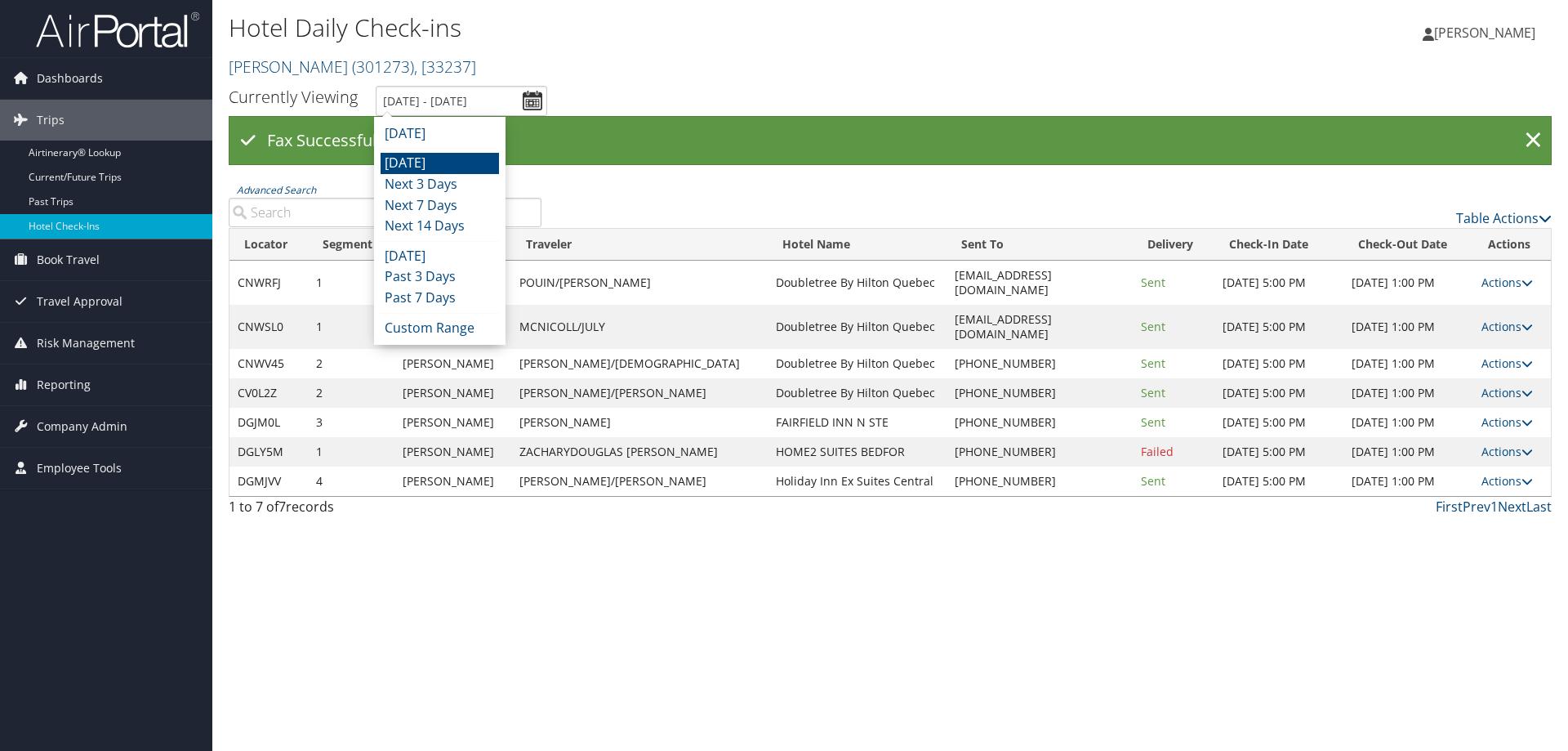
click at [418, 161] on li "[DATE]" at bounding box center [439, 164] width 118 height 22
type input "[DATE] - [DATE]"
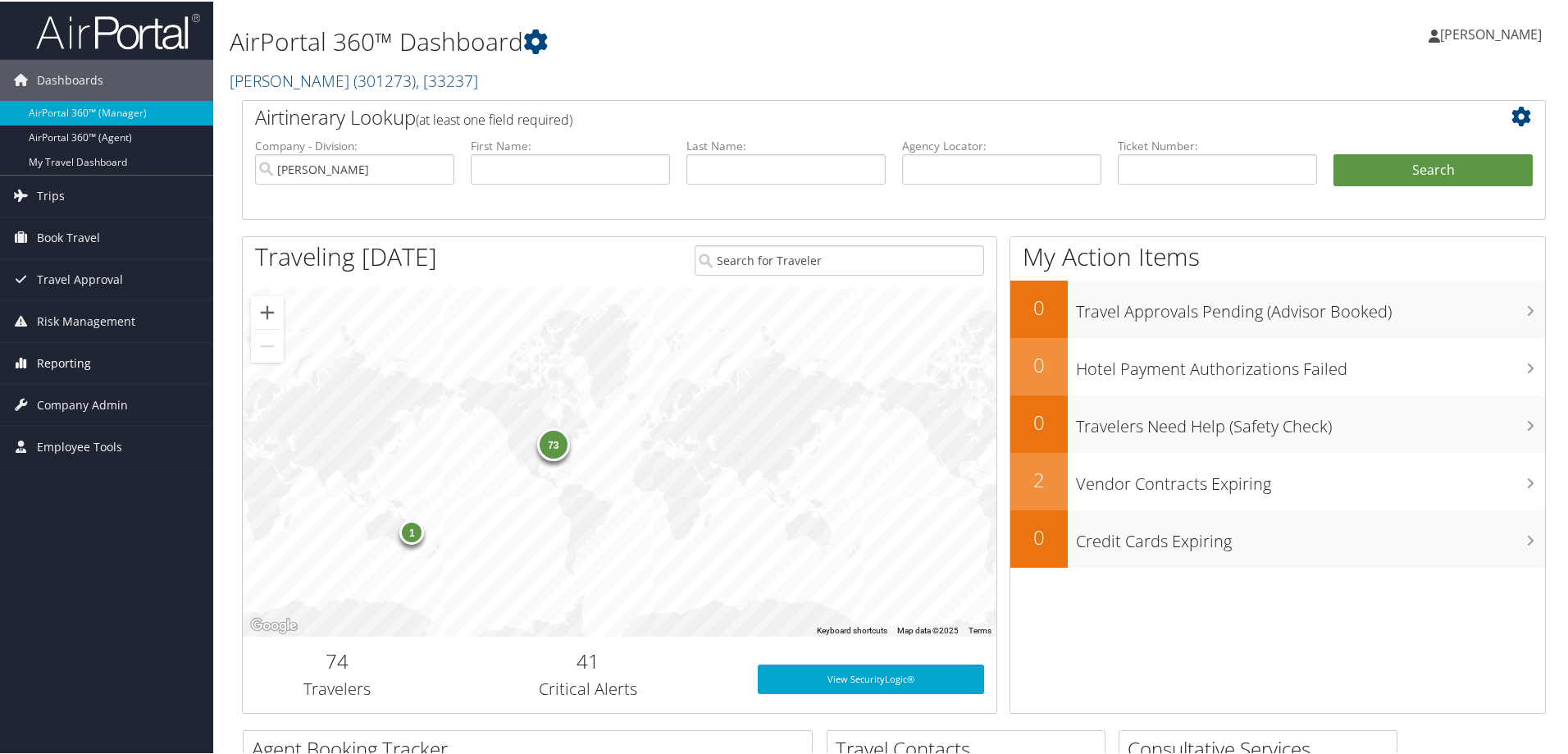
click at [87, 362] on span "Reporting" at bounding box center [64, 362] width 54 height 41
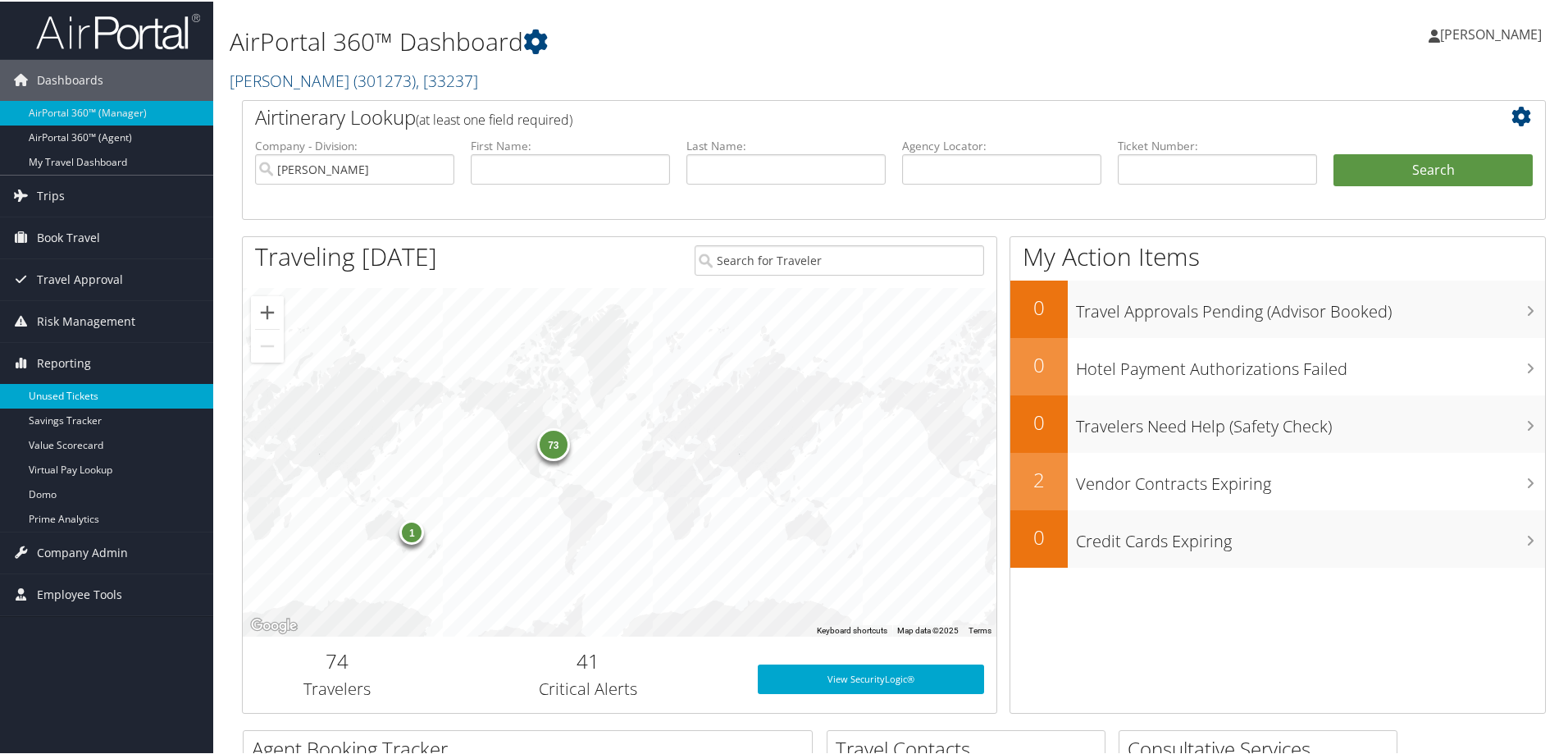
click at [87, 388] on link "Unused Tickets" at bounding box center [106, 394] width 213 height 25
